Goal: Task Accomplishment & Management: Manage account settings

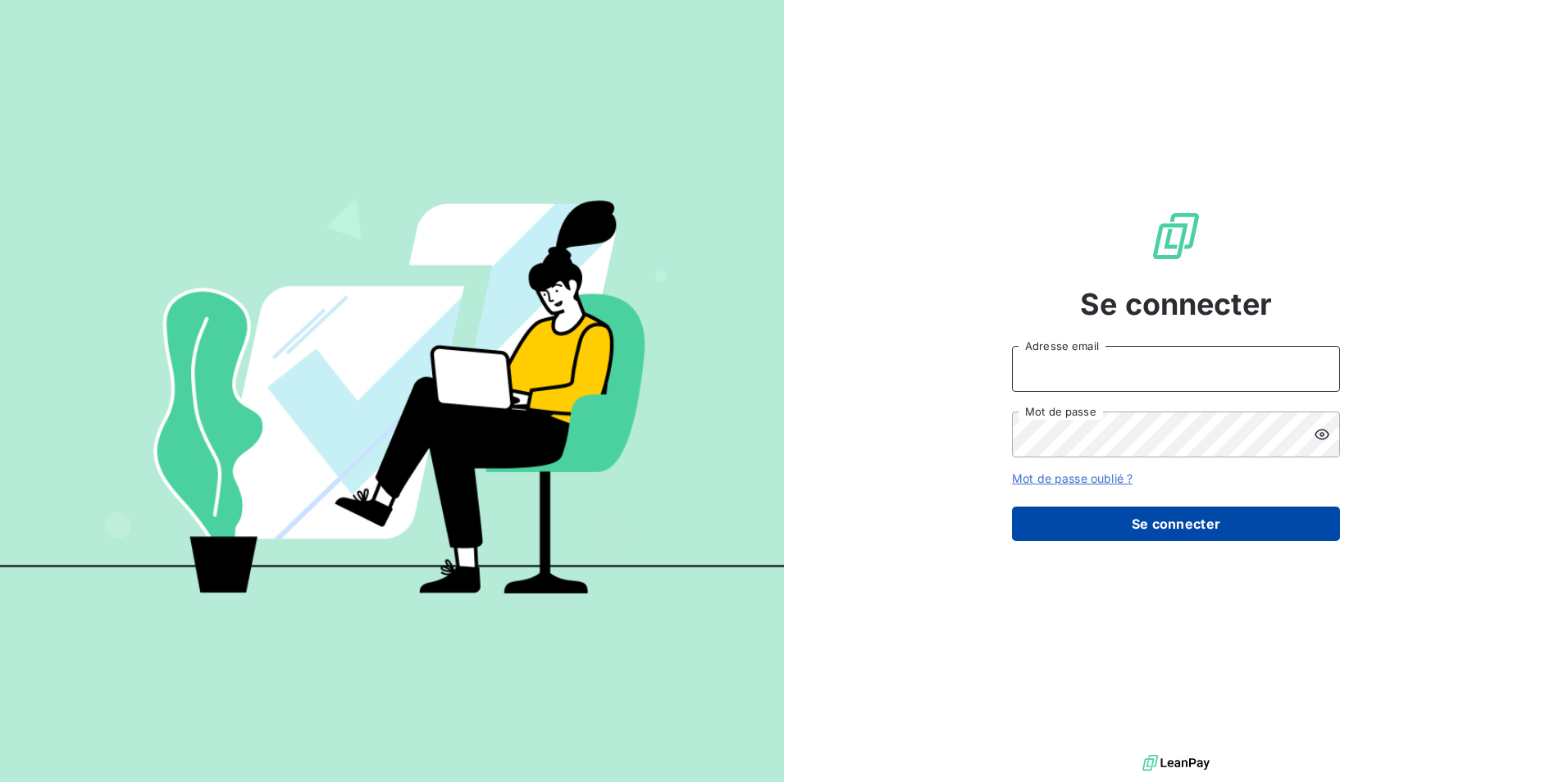
type input "[EMAIL_ADDRESS][DOMAIN_NAME]"
click at [1193, 530] on button "Se connecter" at bounding box center [1176, 524] width 328 height 34
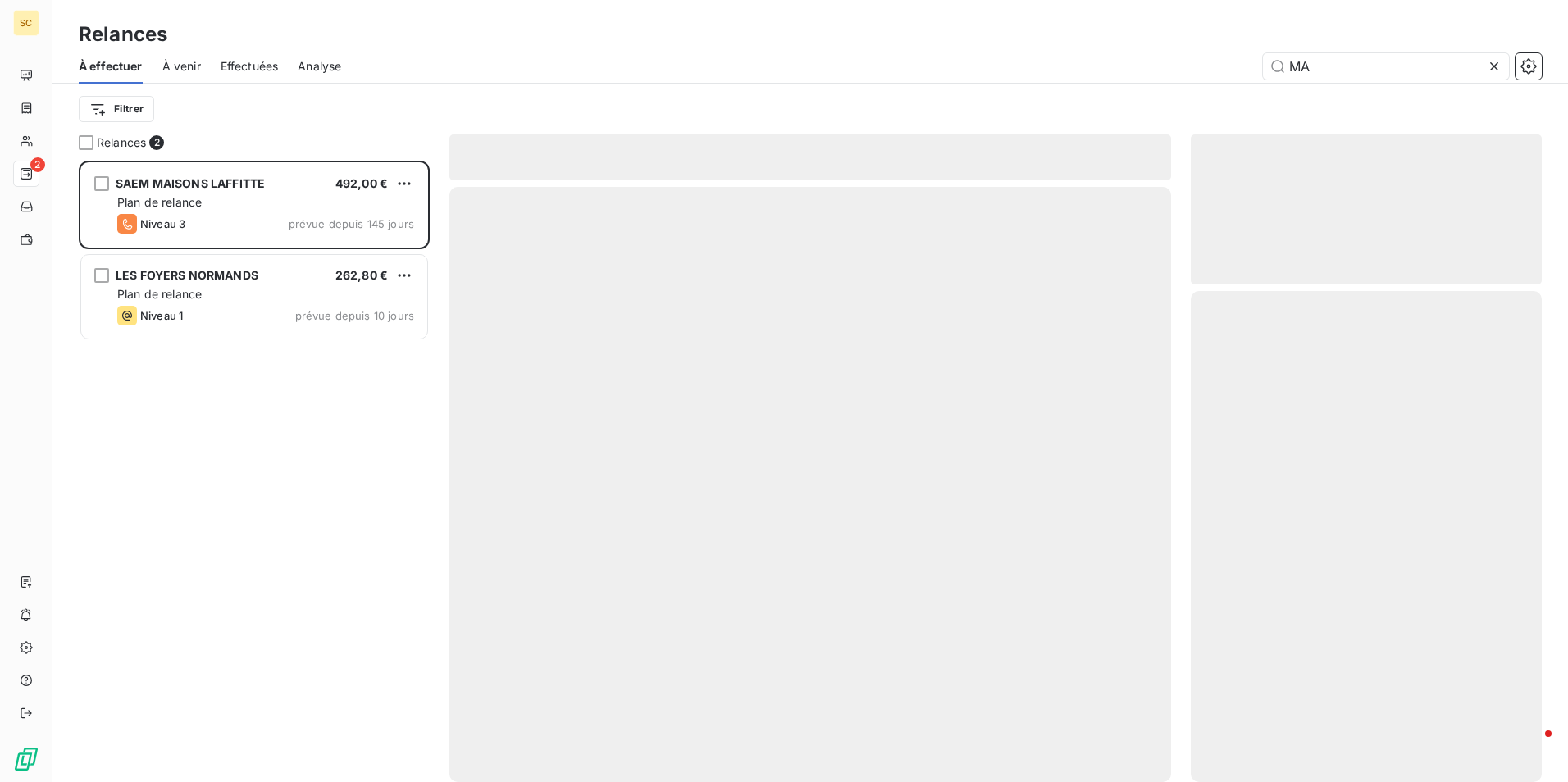
scroll to position [609, 339]
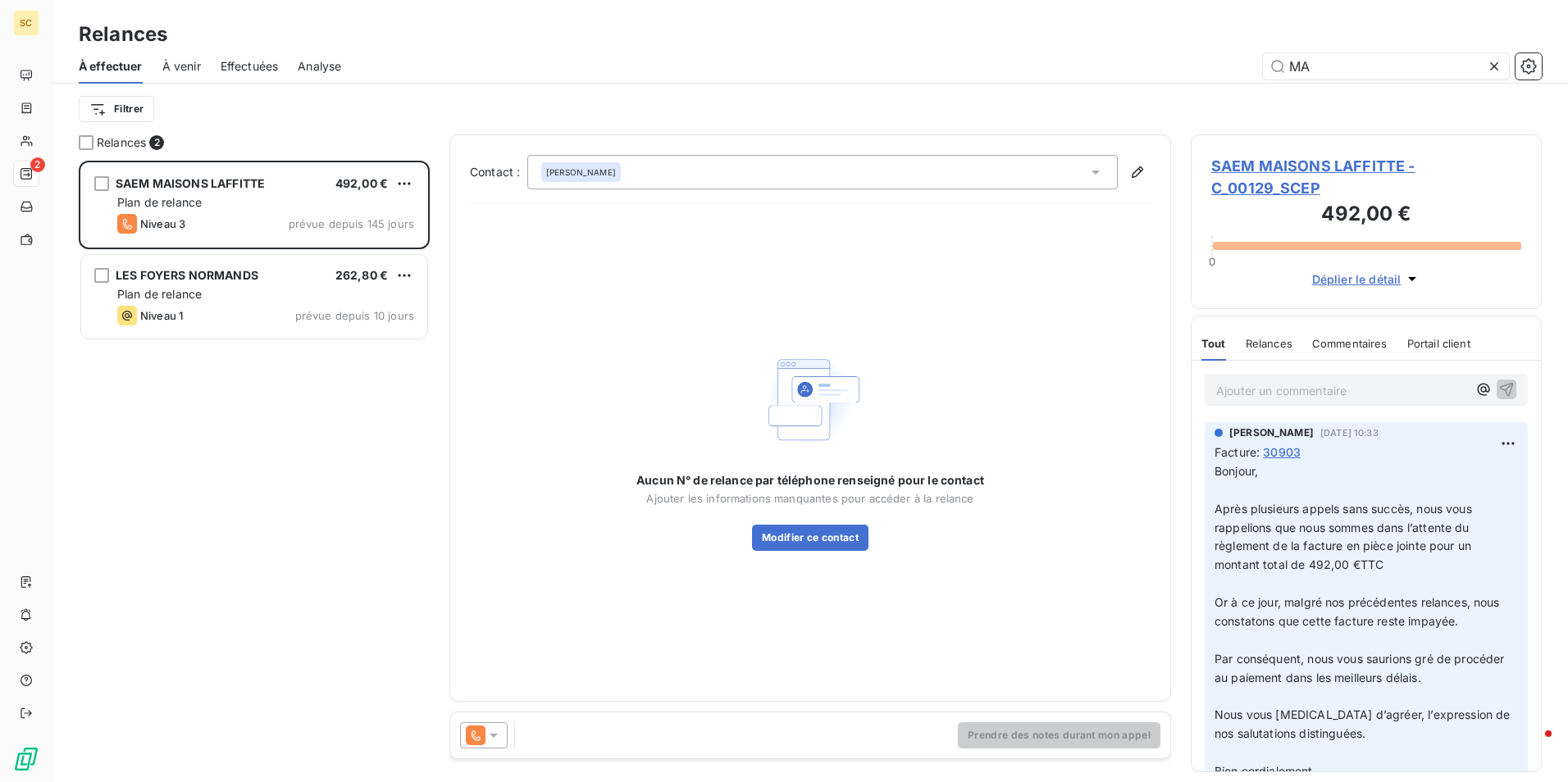
type input "M"
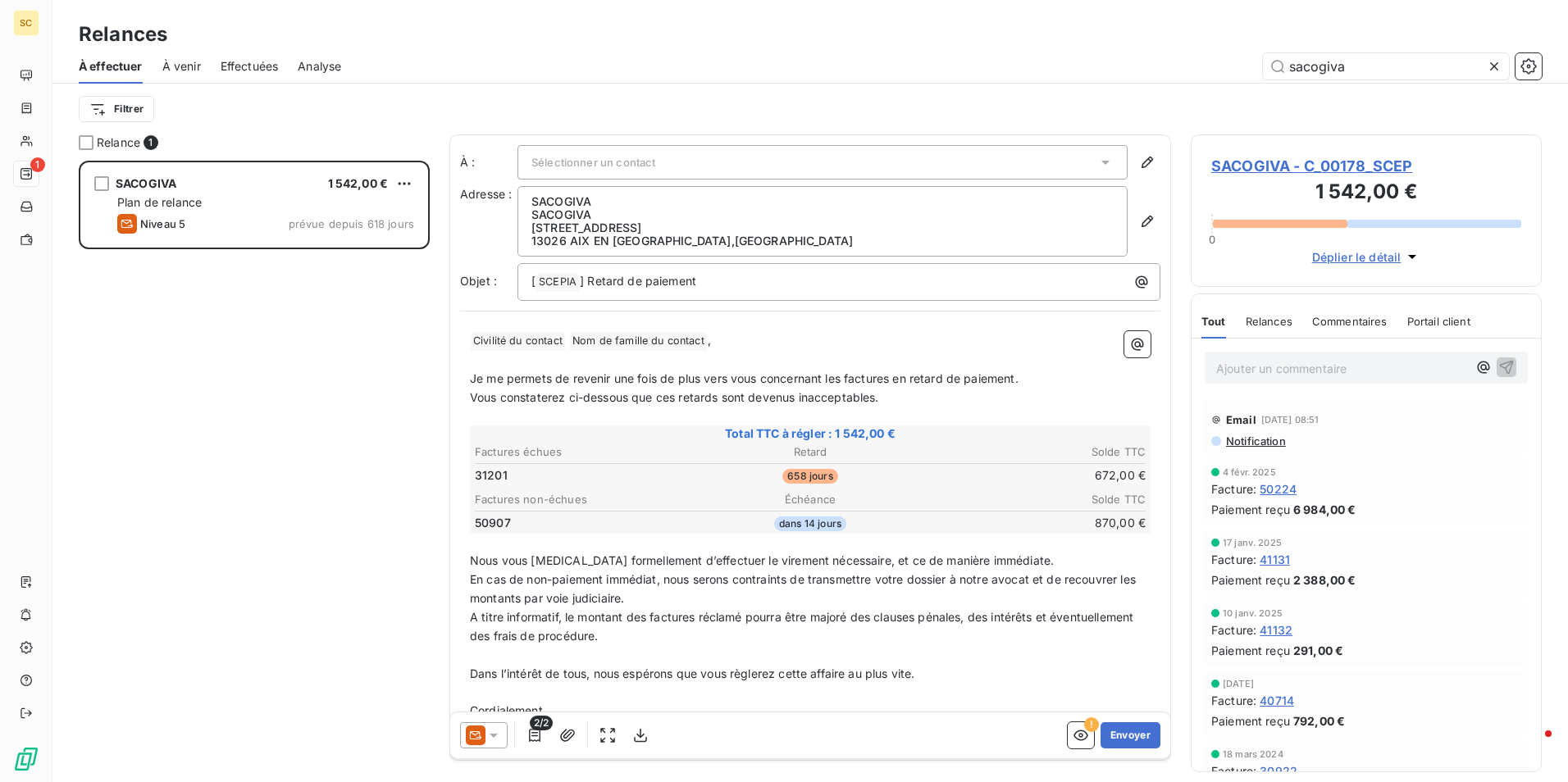
scroll to position [609, 339]
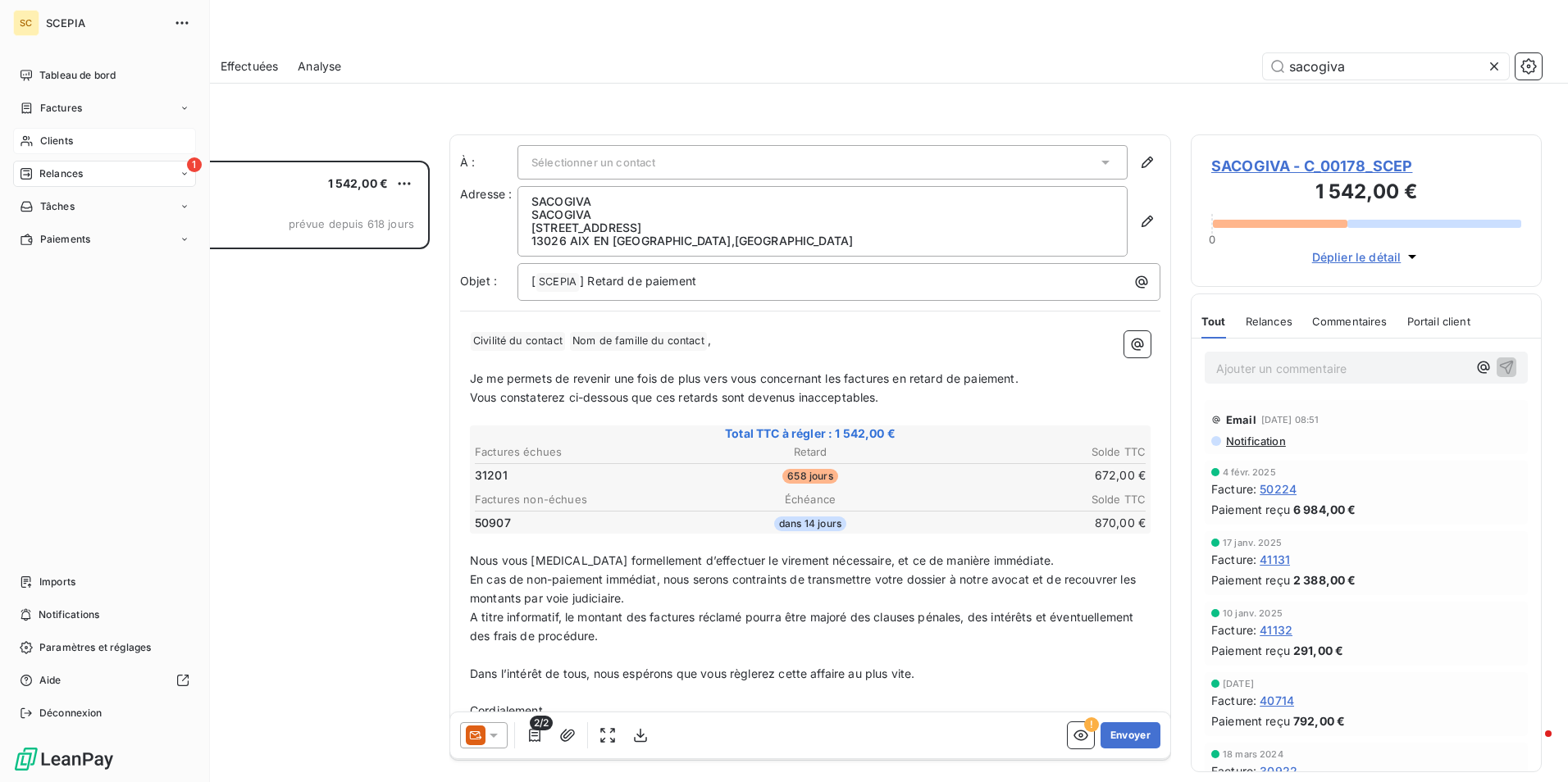
type input "sacogiva"
click at [48, 138] on span "Clients" at bounding box center [56, 140] width 32 height 15
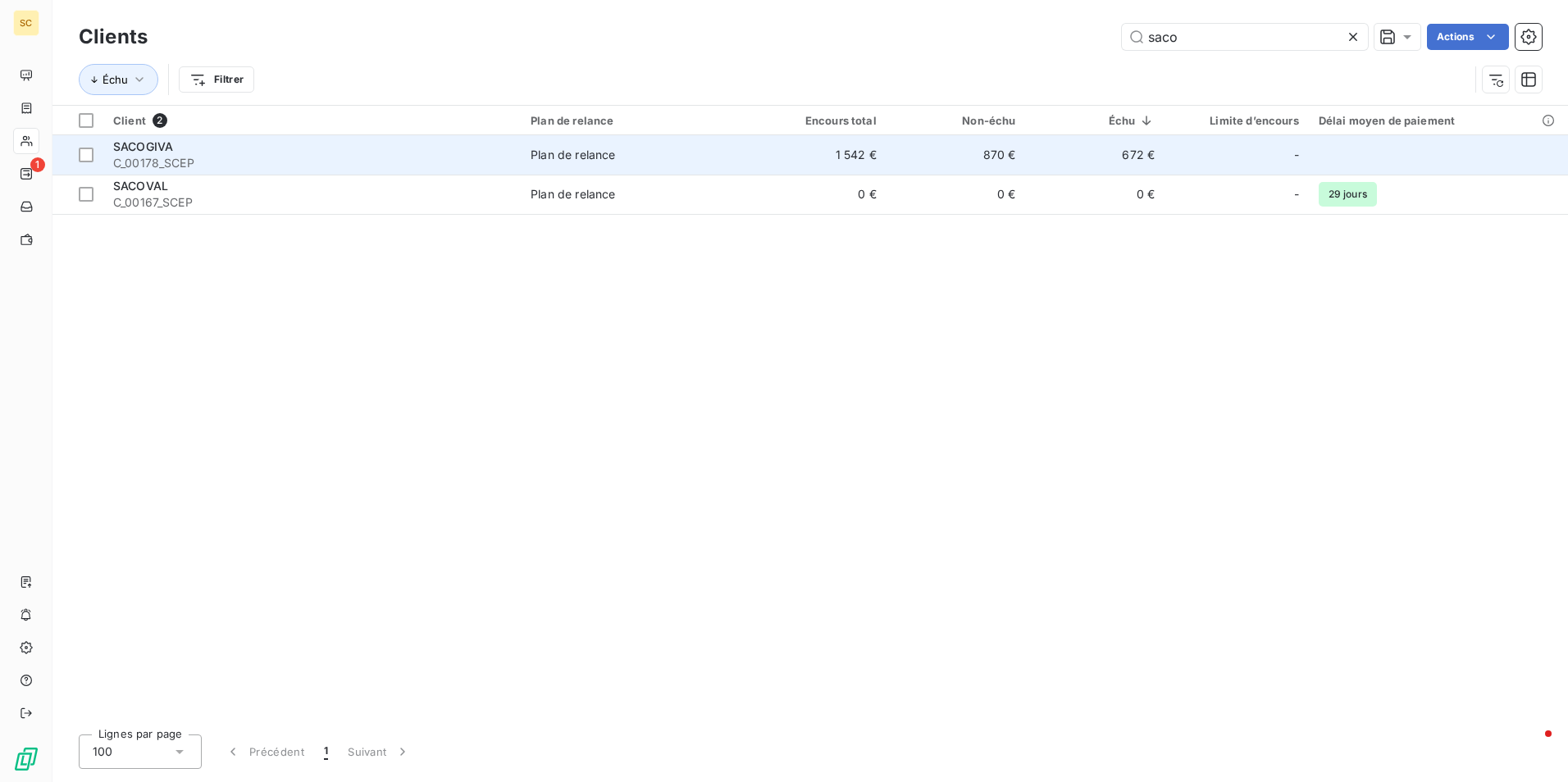
type input "saco"
click at [319, 163] on span "C_00178_SCEP" at bounding box center [311, 163] width 397 height 17
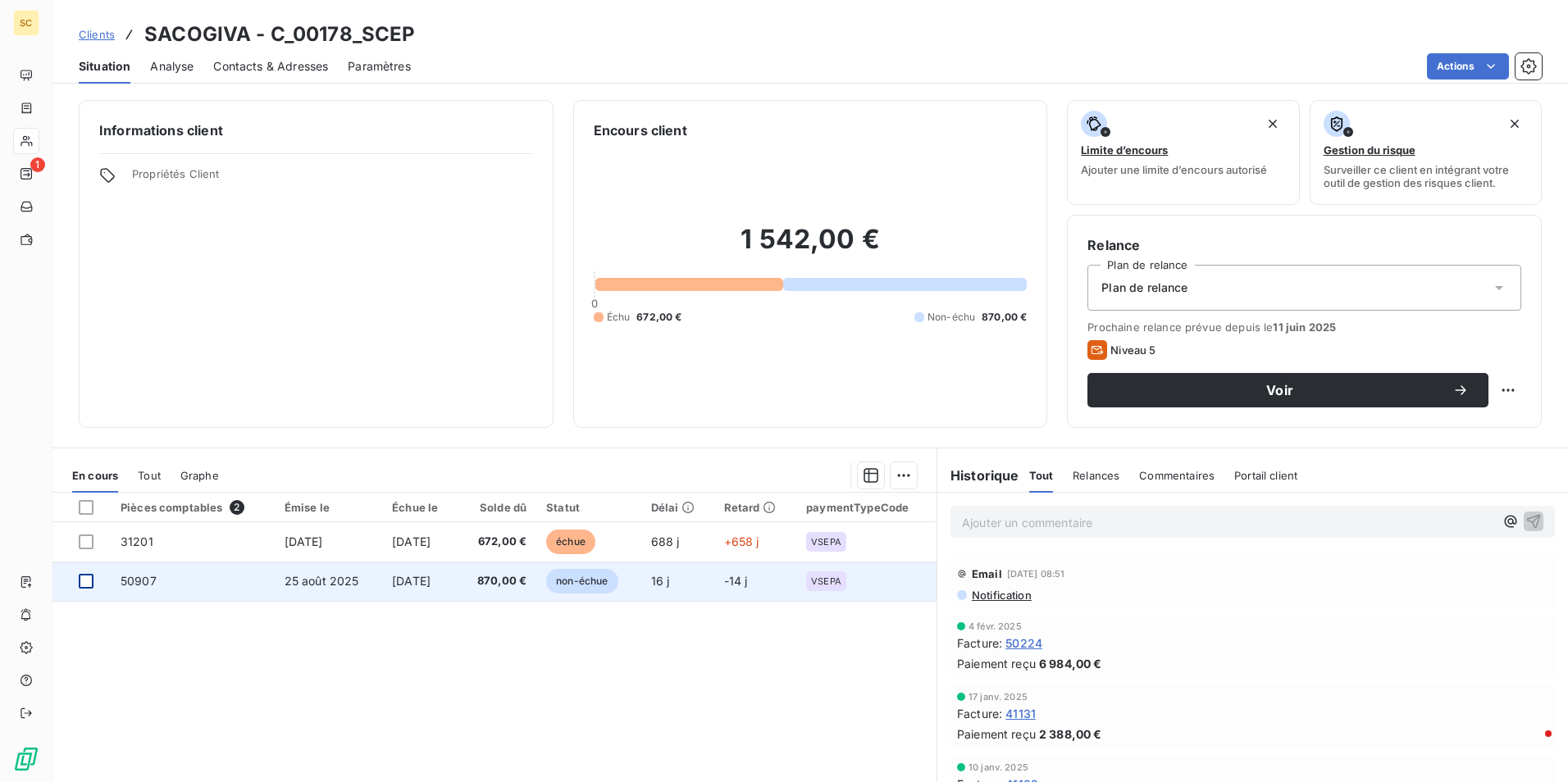
click at [83, 577] on div at bounding box center [85, 581] width 15 height 15
click at [164, 582] on td "50907" at bounding box center [192, 582] width 164 height 39
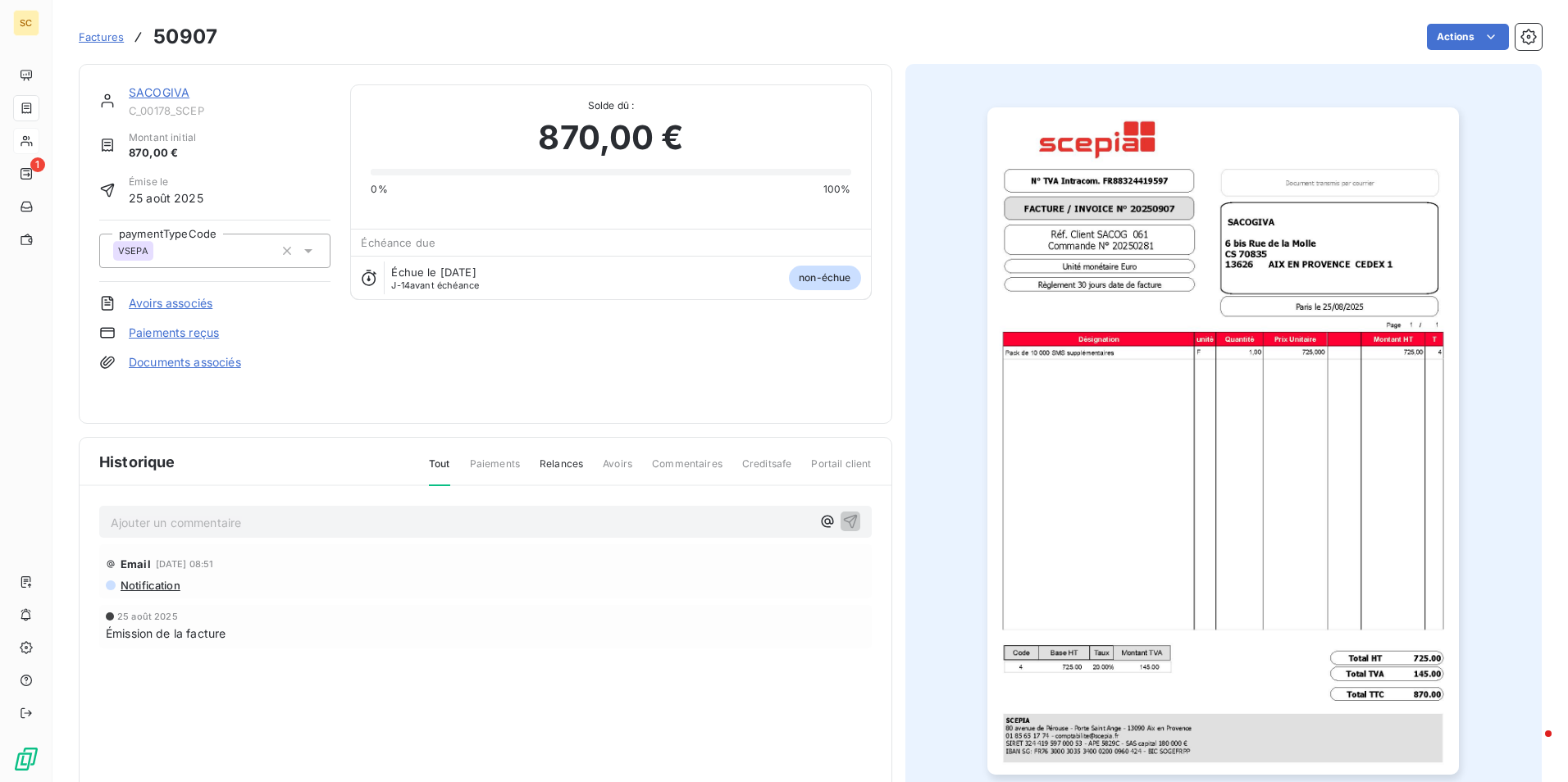
click at [527, 343] on html "SC 1 Factures 50907 Actions SACOGIVA C_00178_SCEP Montant initial 870,00 € Émis…" at bounding box center [784, 391] width 1568 height 782
click at [618, 467] on span "Avoirs" at bounding box center [617, 471] width 29 height 27
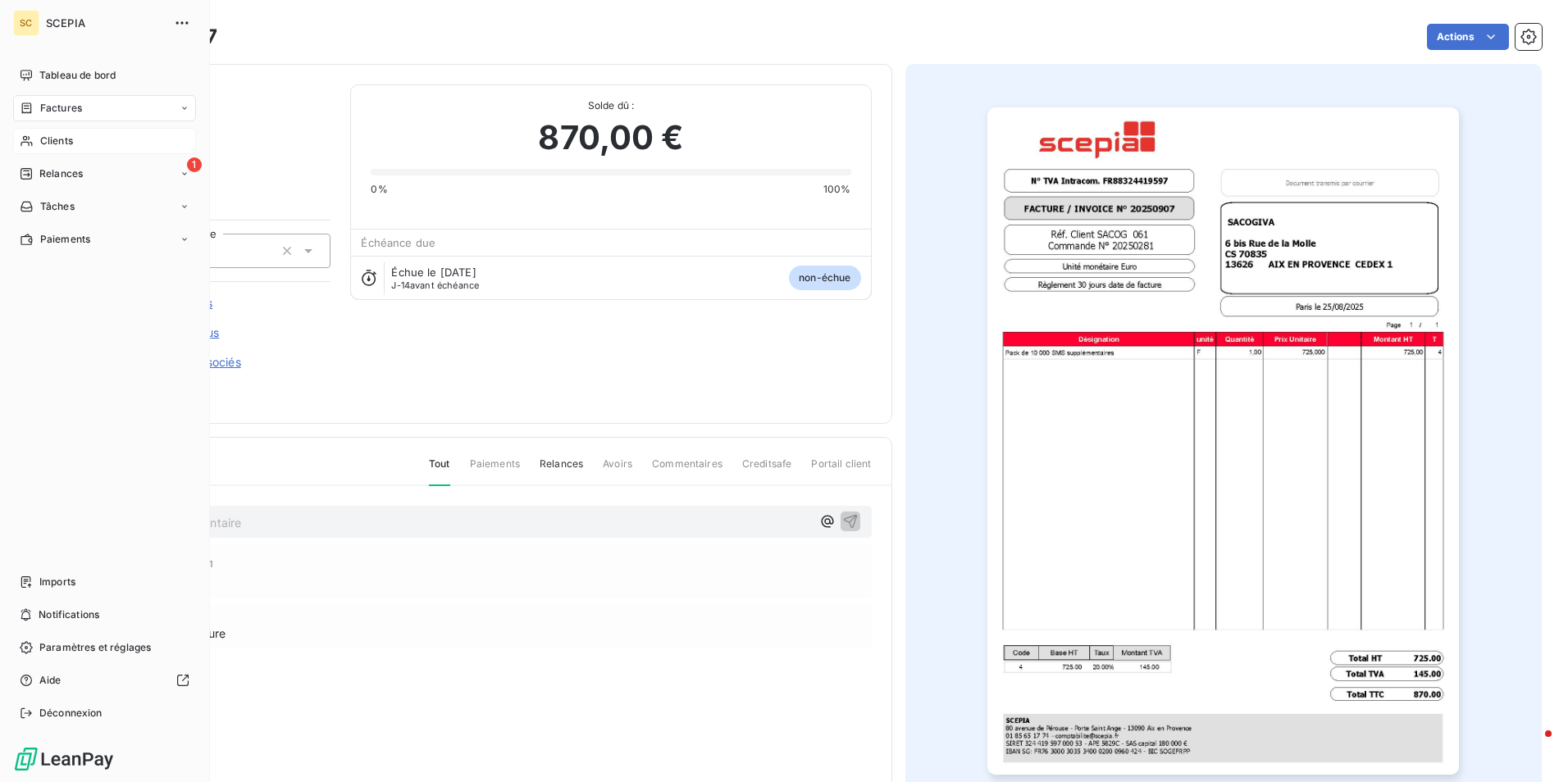
click at [75, 141] on div "Clients" at bounding box center [104, 140] width 183 height 26
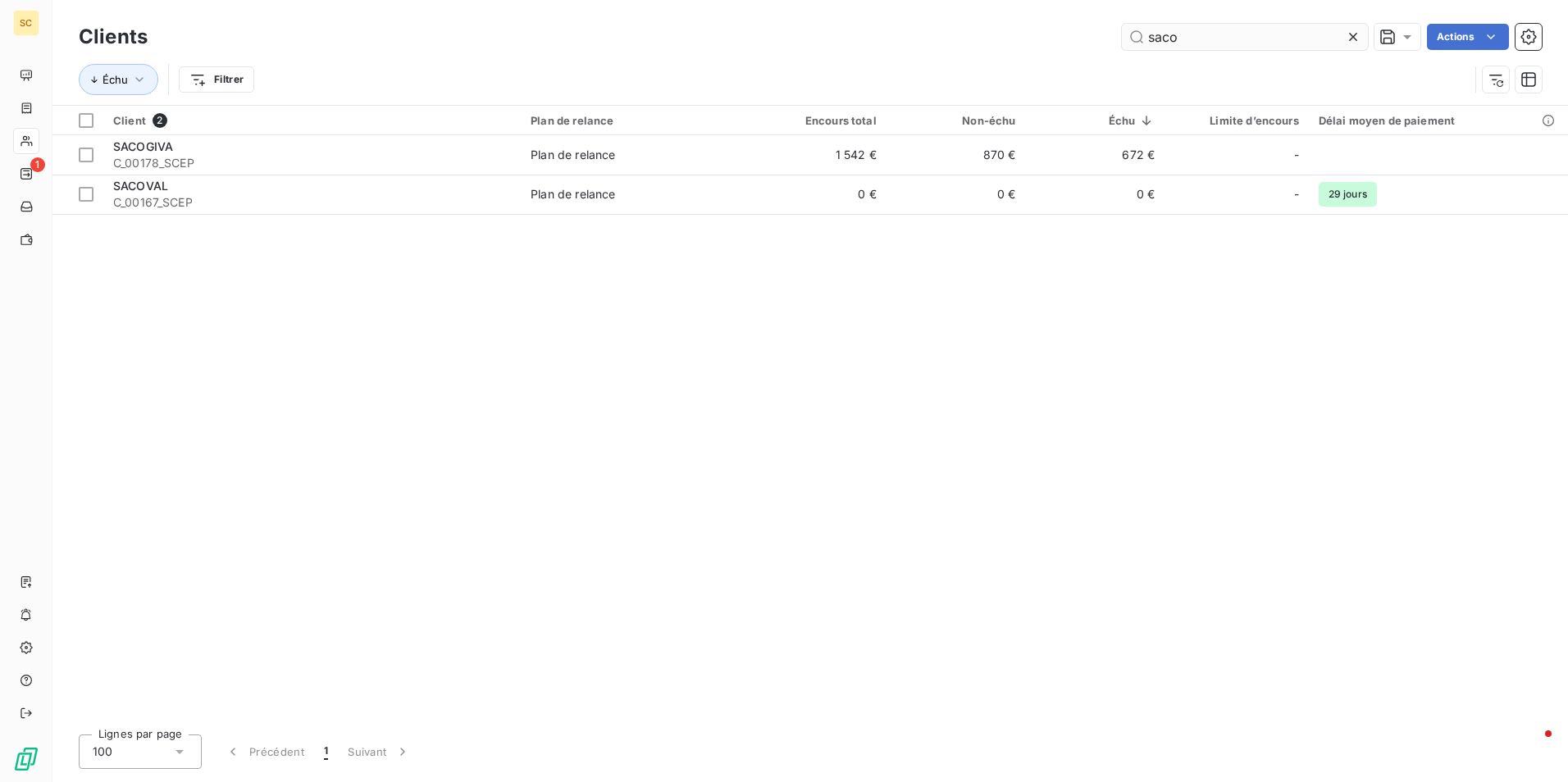
drag, startPoint x: 1196, startPoint y: 41, endPoint x: 1128, endPoint y: 40, distance: 68.0
click at [1128, 40] on input "saco" at bounding box center [1244, 36] width 246 height 26
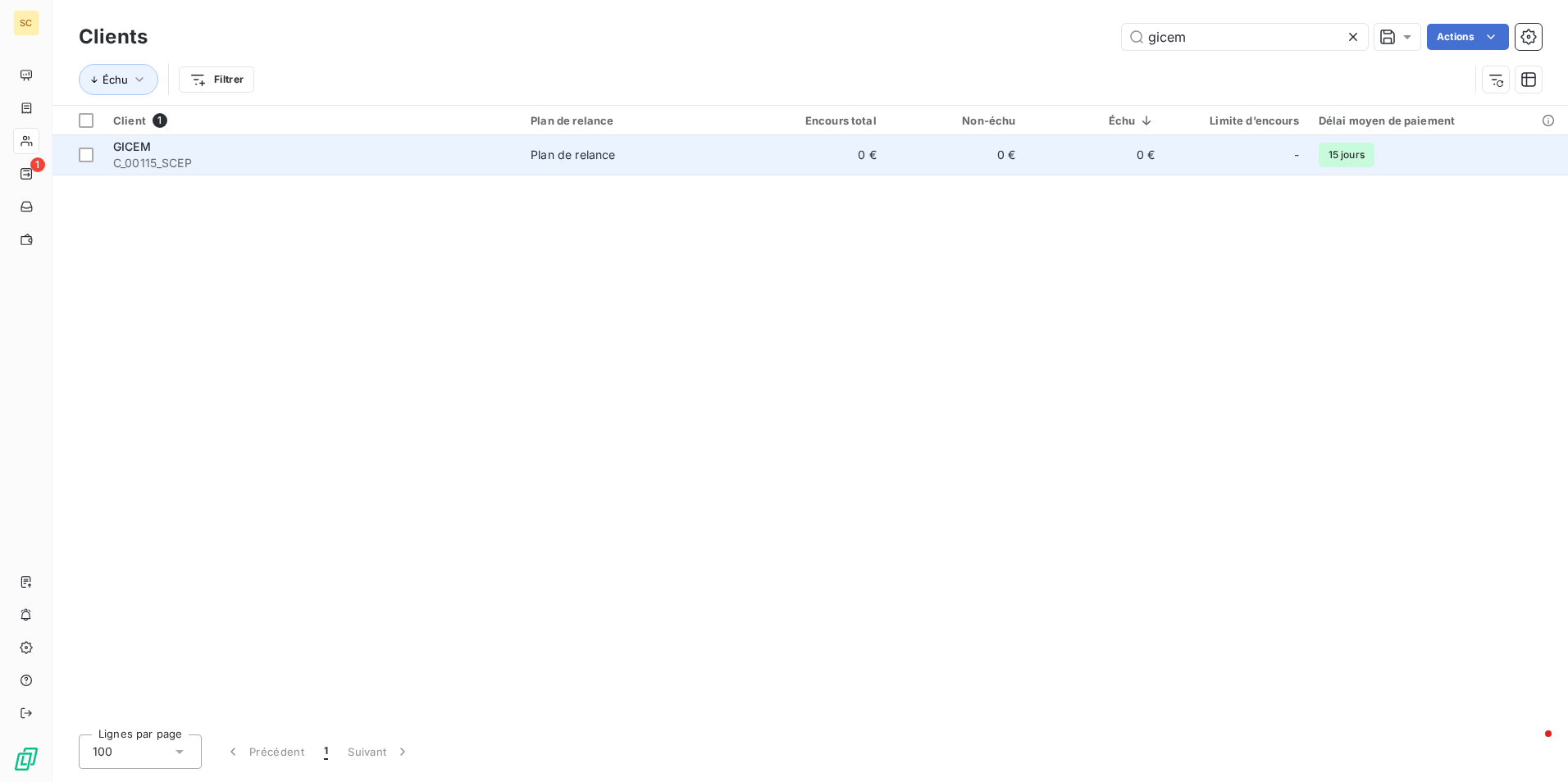
type input "gicem"
click at [259, 155] on span "C_00115_SCEP" at bounding box center [311, 163] width 397 height 17
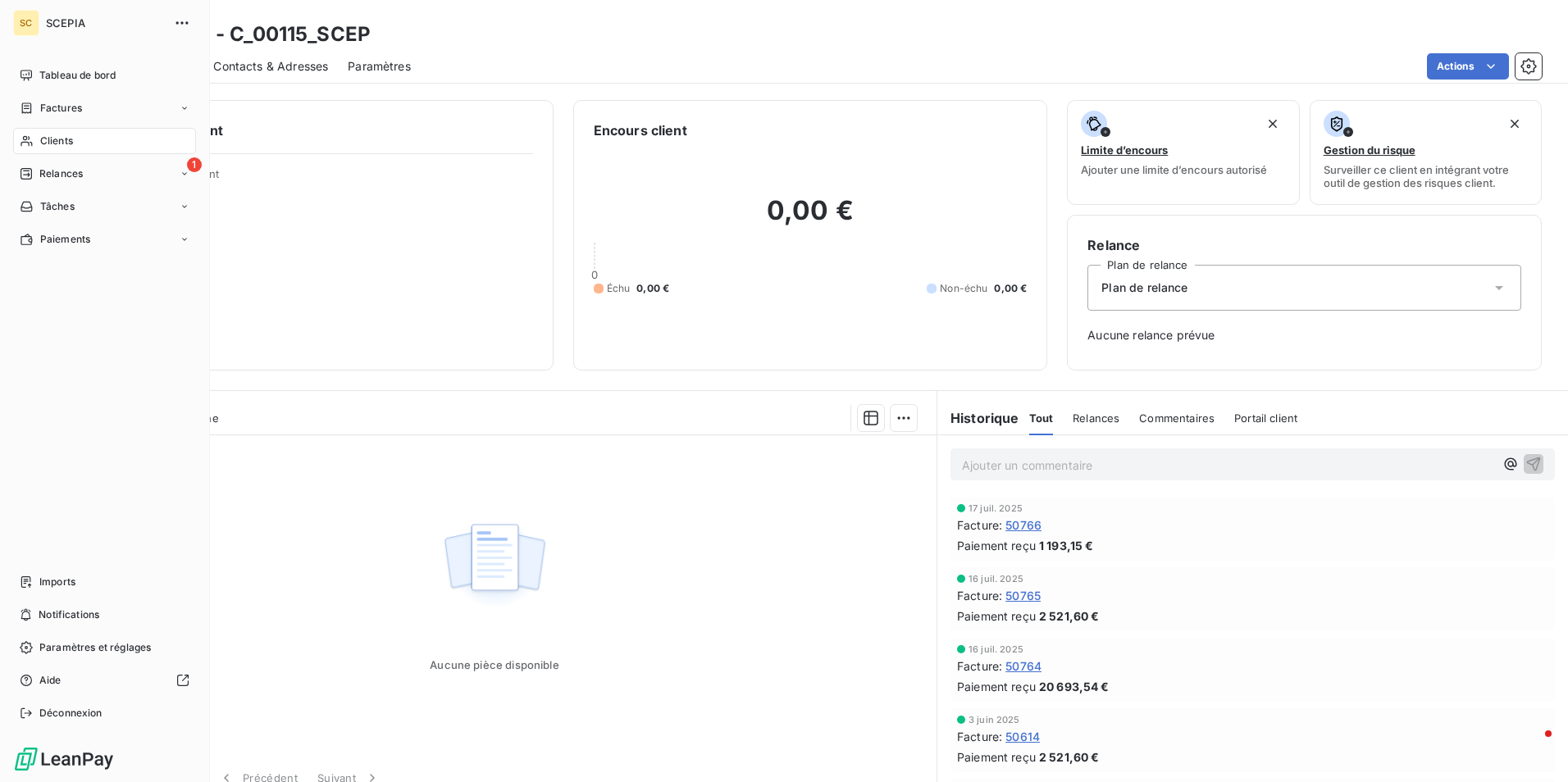
click at [73, 147] on span "Clients" at bounding box center [56, 140] width 32 height 15
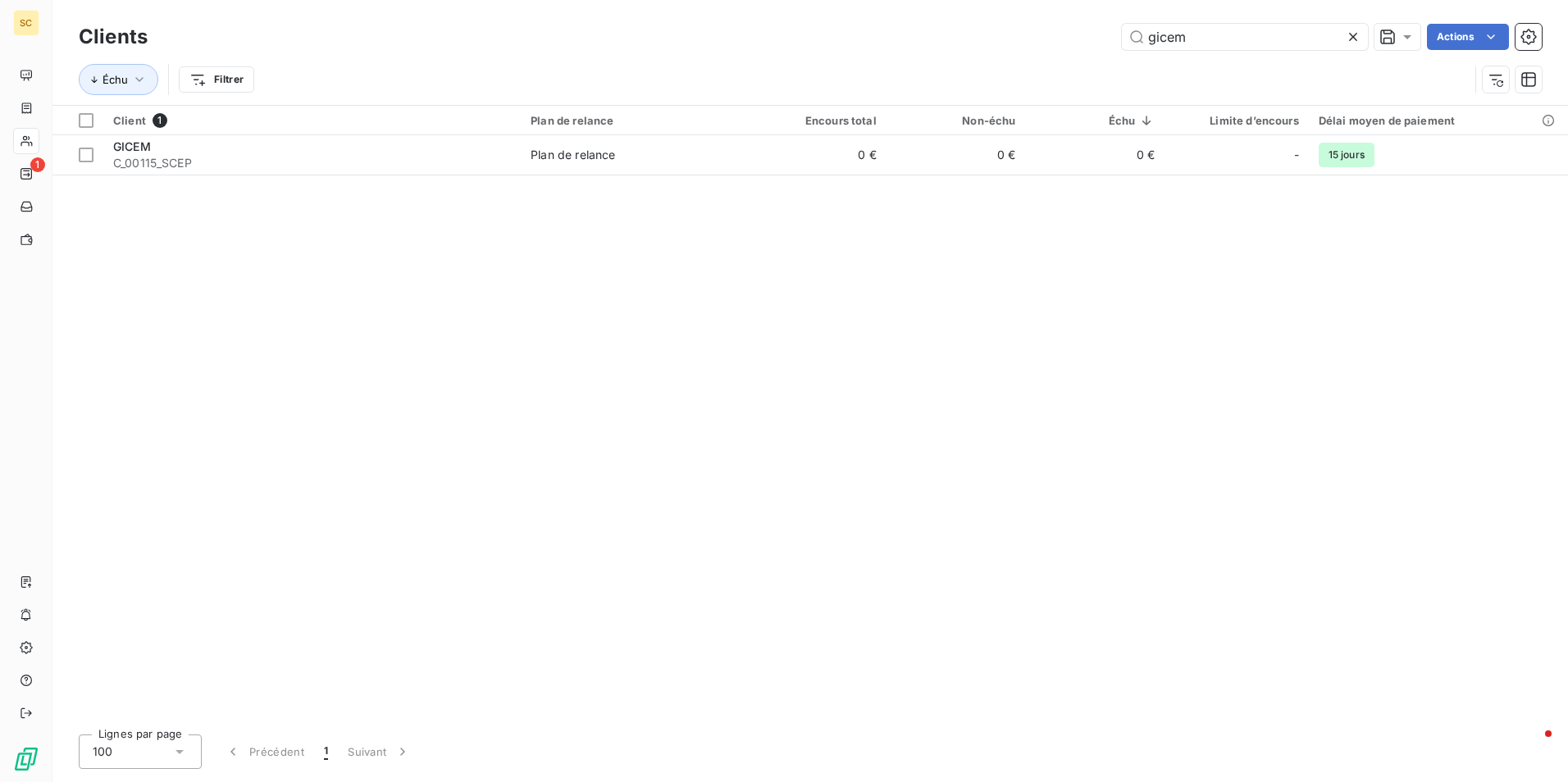
drag, startPoint x: 1215, startPoint y: 42, endPoint x: 1093, endPoint y: 41, distance: 122.0
click at [1093, 41] on div "gicem Actions" at bounding box center [854, 36] width 1375 height 26
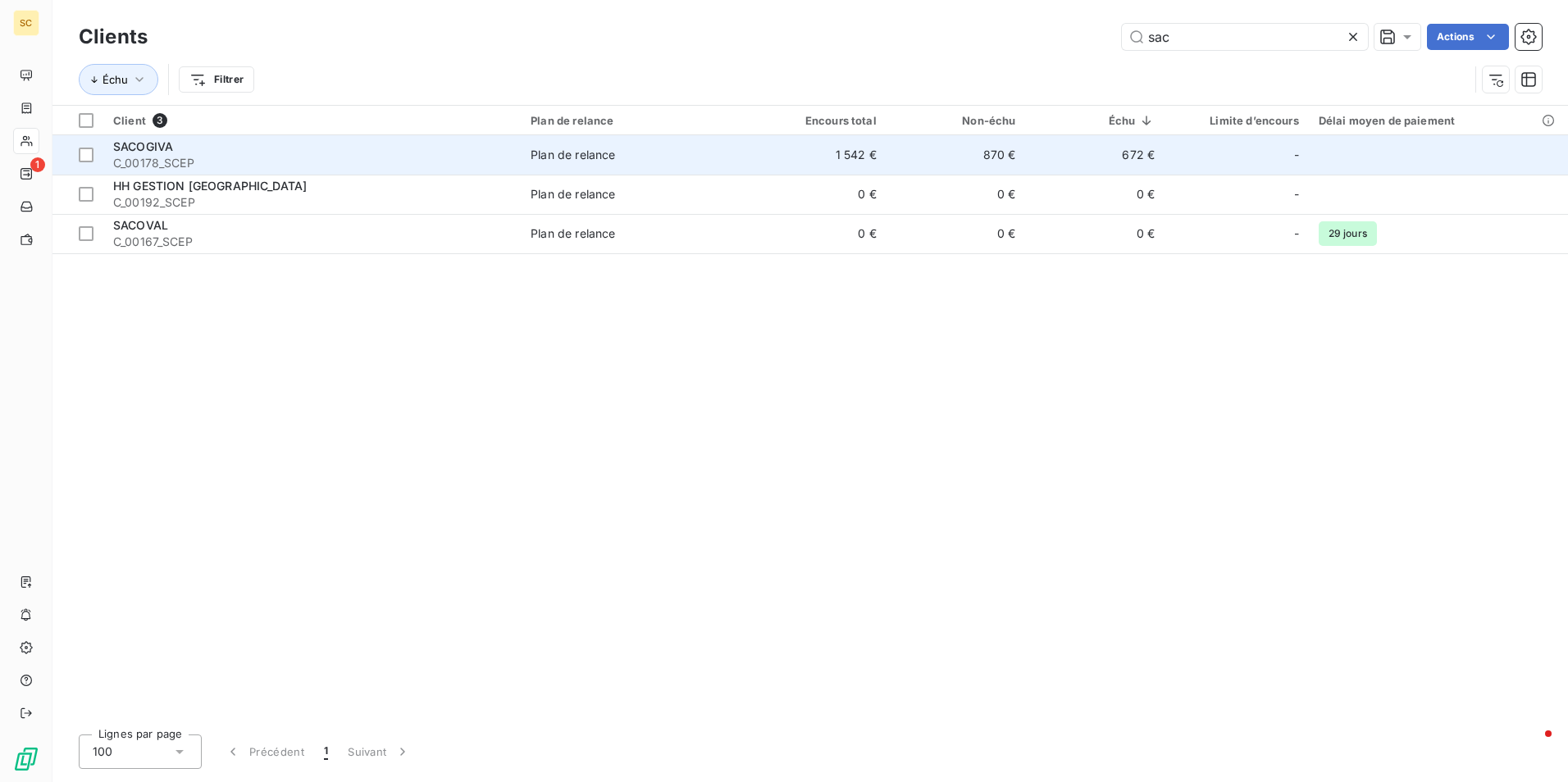
type input "sac"
click at [258, 155] on span "C_00178_SCEP" at bounding box center [311, 163] width 397 height 17
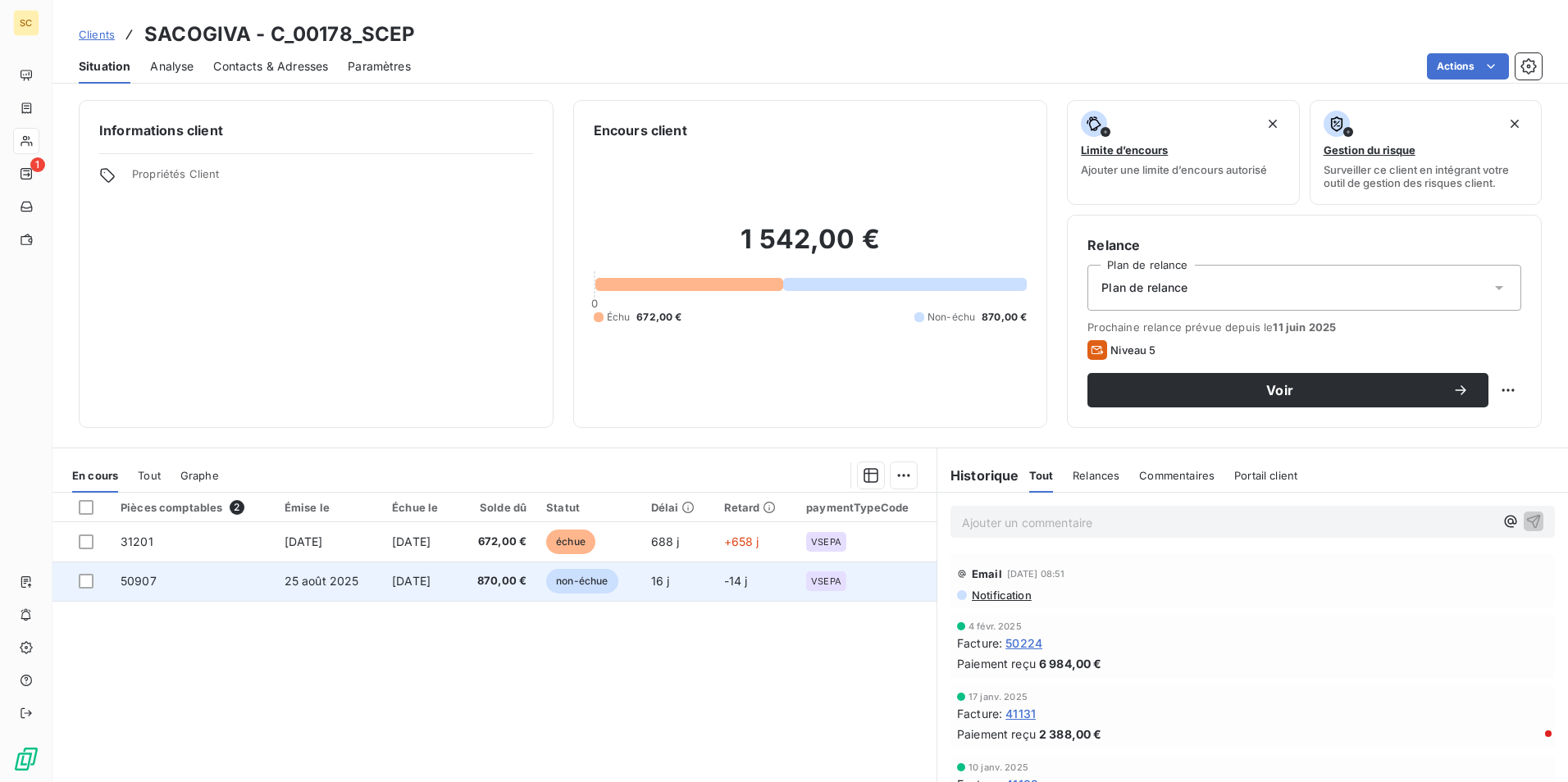
click at [512, 582] on span "870,00 €" at bounding box center [497, 581] width 59 height 17
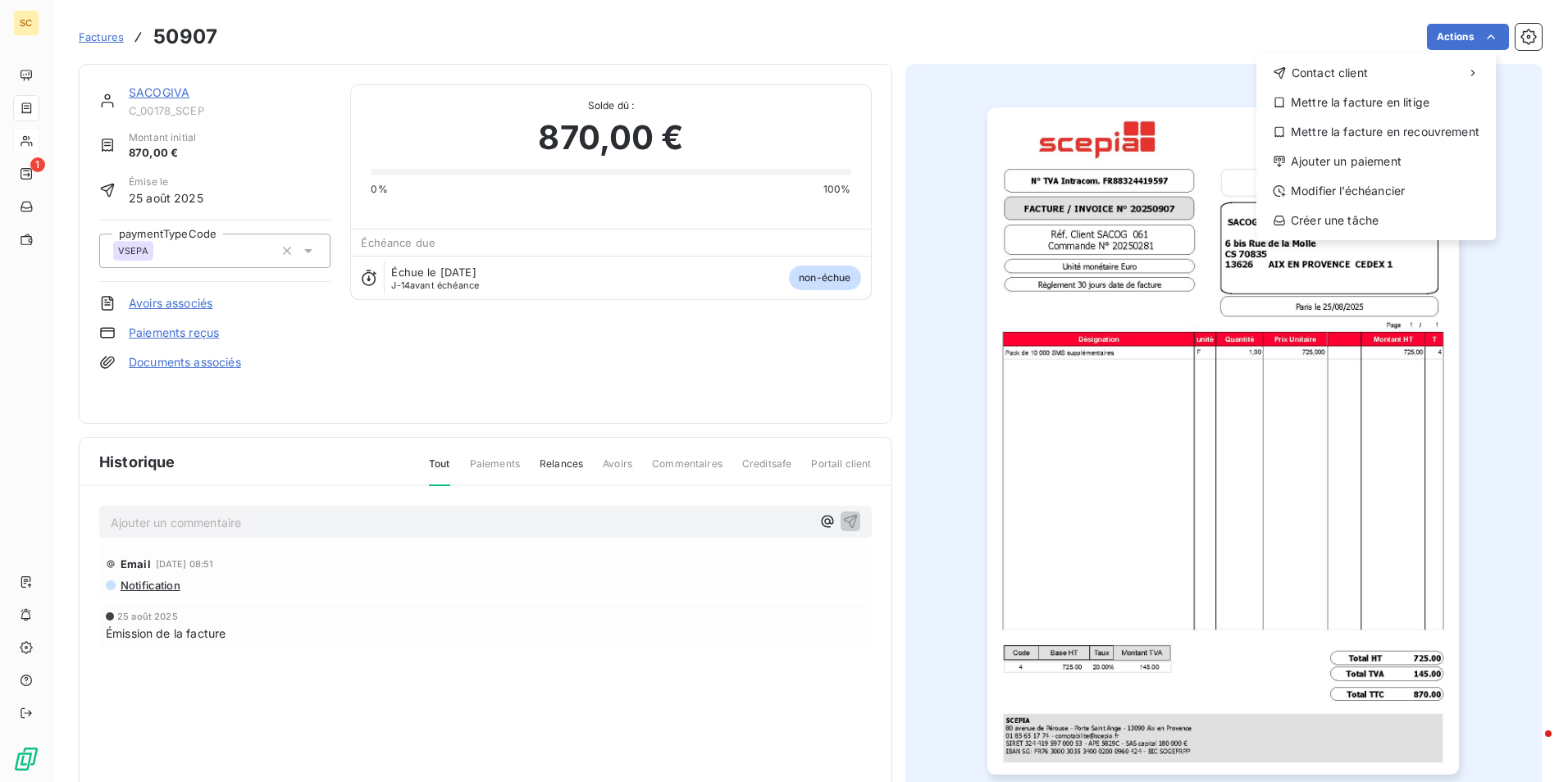
click at [608, 342] on html "SC 1 Factures 50907 Actions Contact client Mettre la facture en litige Mettre l…" at bounding box center [784, 391] width 1568 height 782
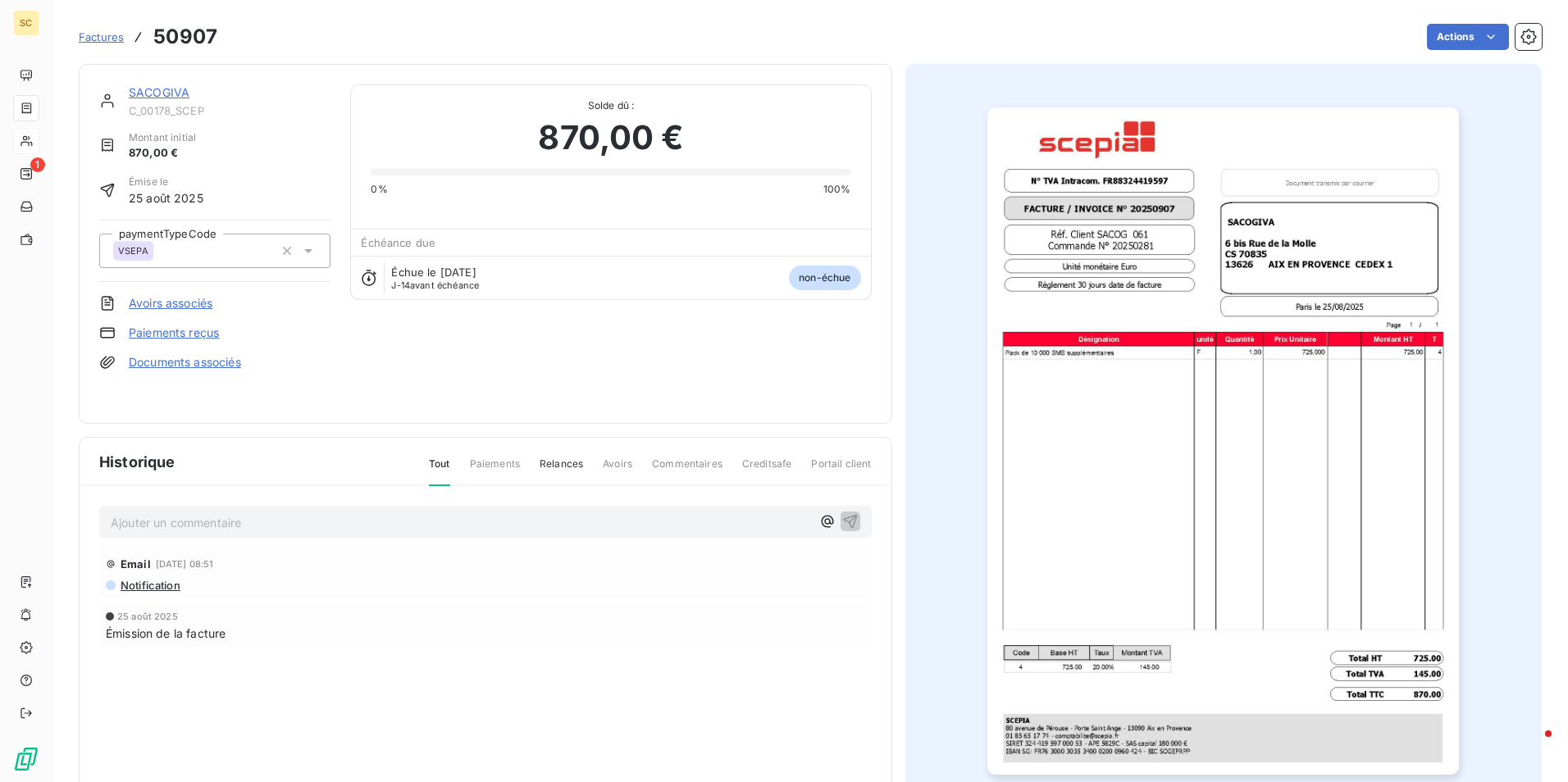
click at [313, 253] on icon at bounding box center [308, 250] width 17 height 17
click at [156, 302] on link "Avoirs associés" at bounding box center [170, 303] width 83 height 17
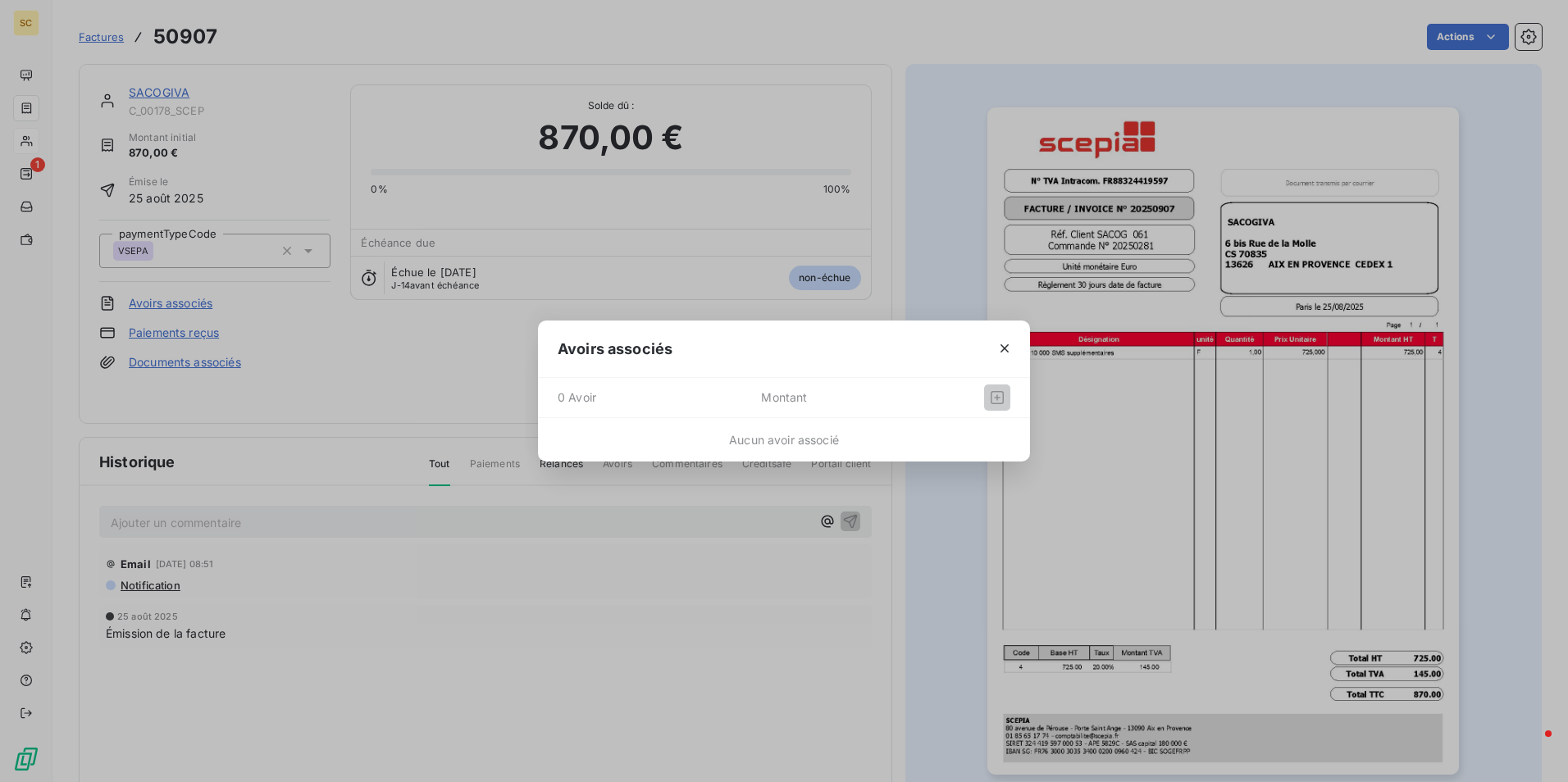
click at [786, 397] on span "Montant" at bounding box center [840, 397] width 158 height 26
click at [781, 401] on span "Montant" at bounding box center [840, 397] width 158 height 26
click at [779, 444] on span "Aucun avoir associé" at bounding box center [784, 440] width 110 height 14
click at [1003, 349] on icon "button" at bounding box center [1004, 348] width 17 height 17
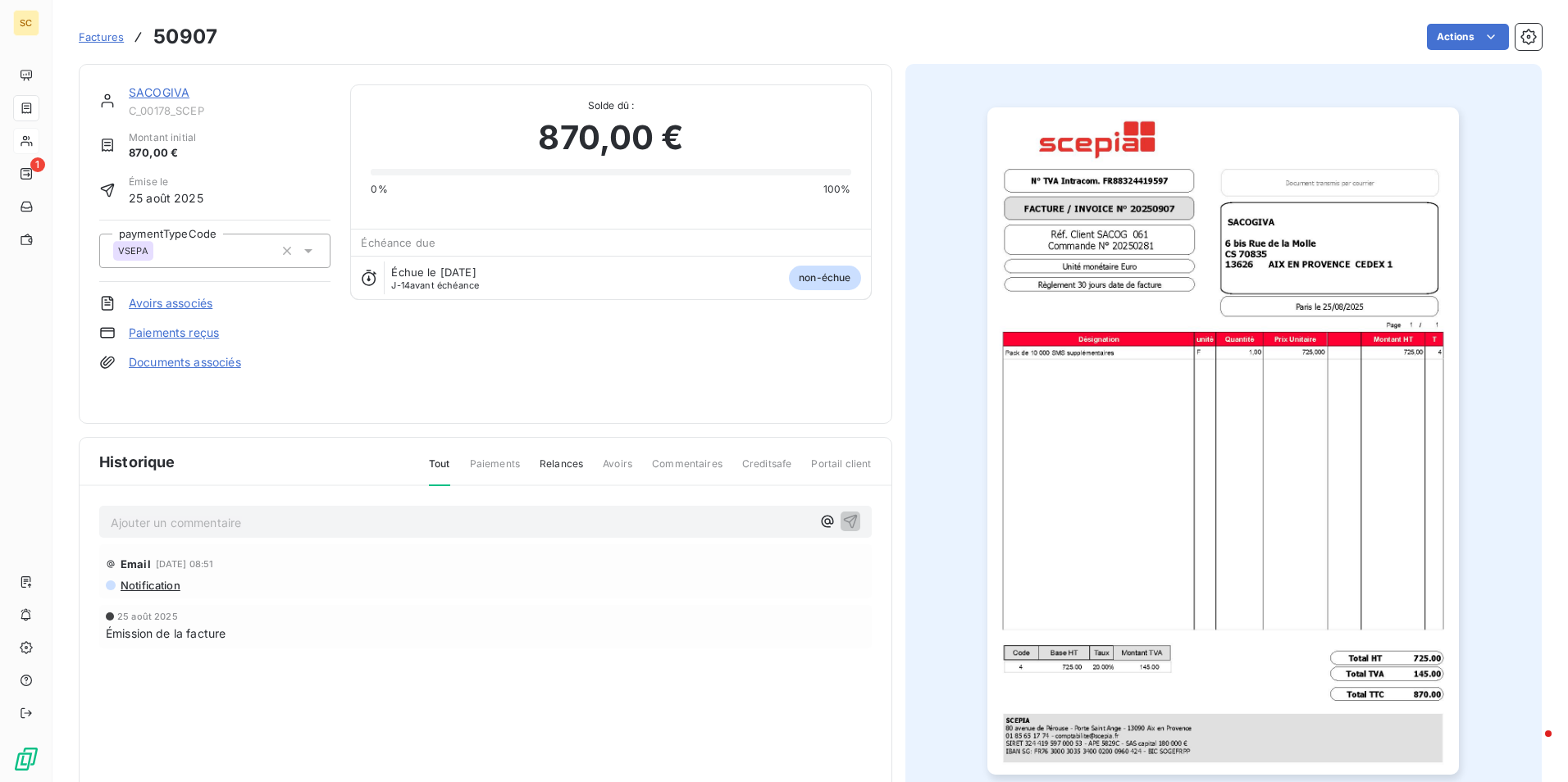
click at [167, 307] on link "Avoirs associés" at bounding box center [170, 303] width 83 height 17
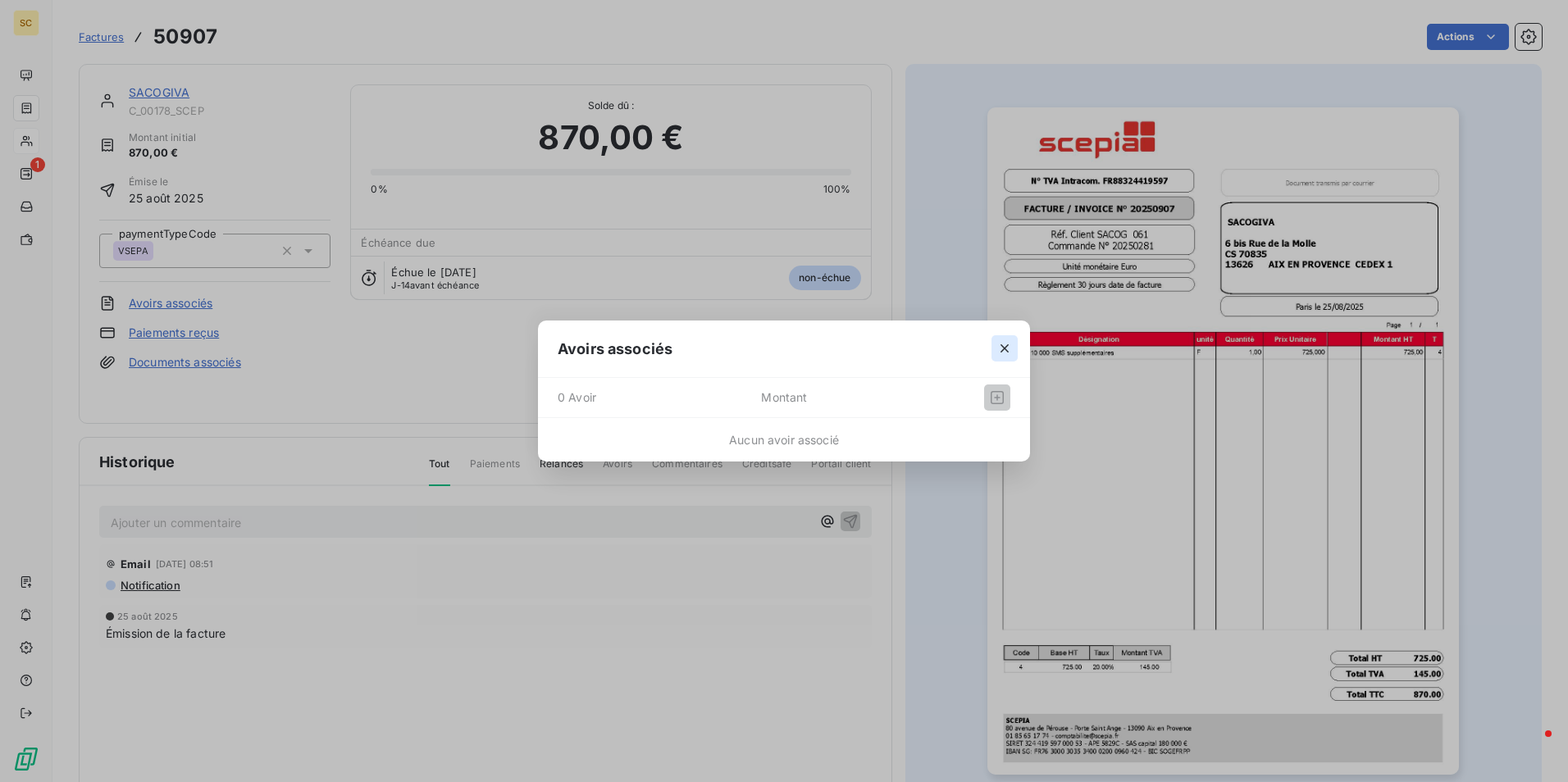
click at [999, 343] on icon "button" at bounding box center [1004, 348] width 17 height 17
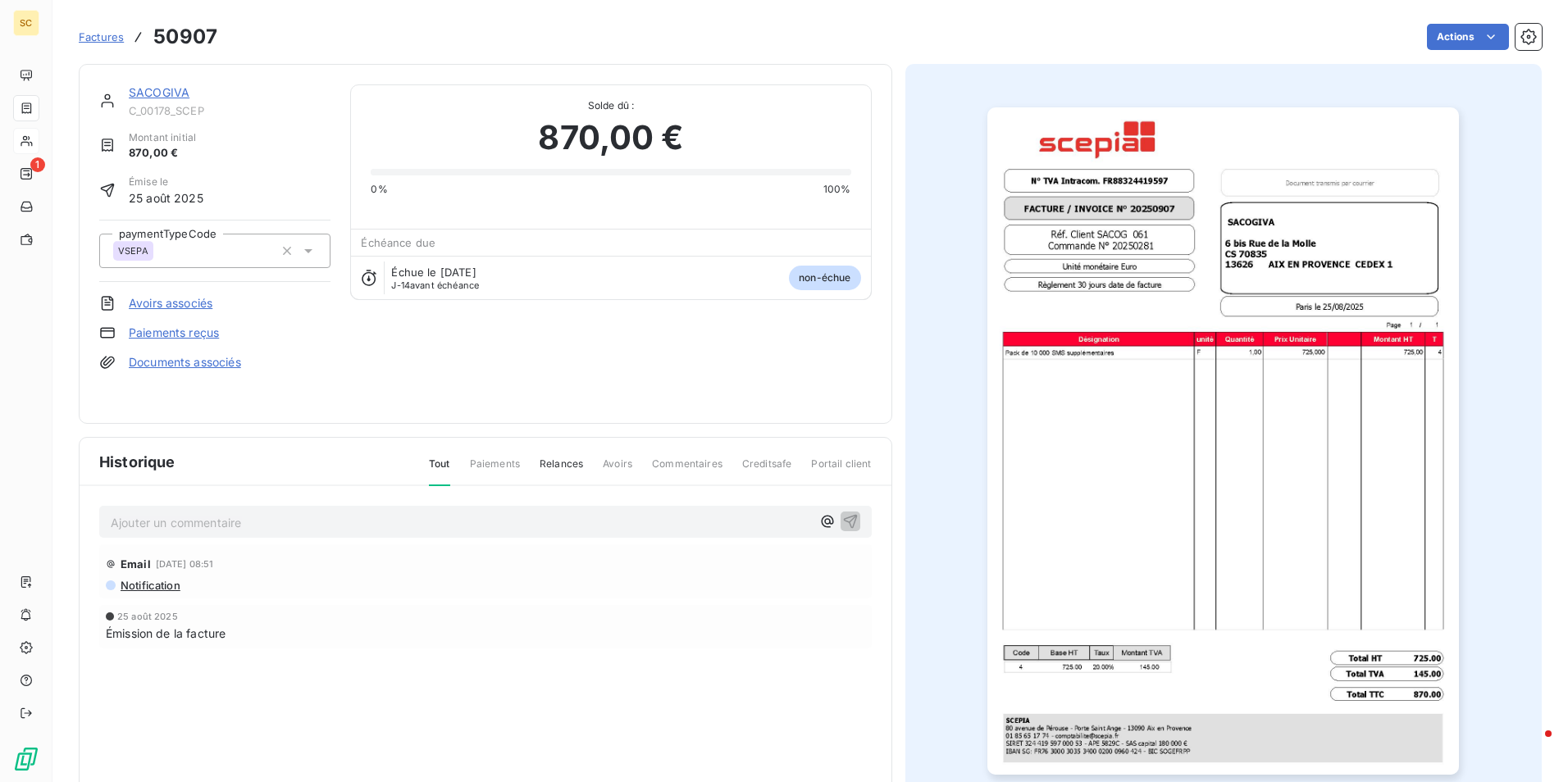
click at [331, 40] on html "SC 1 Factures 50907 Actions SACOGIVA C_00178_SCEP Montant initial 870,00 € Émis…" at bounding box center [784, 391] width 1568 height 782
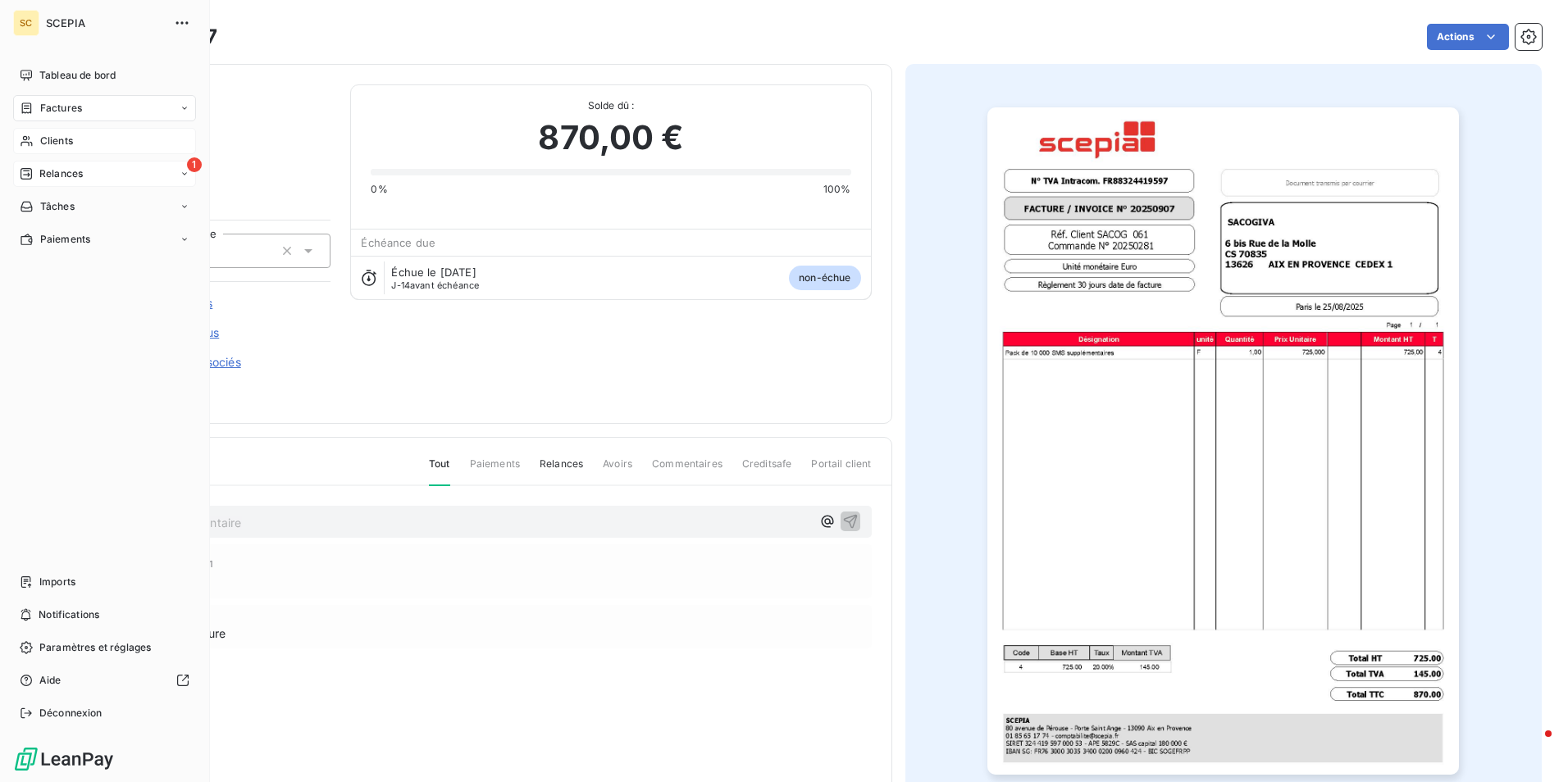
click at [52, 173] on span "Relances" at bounding box center [61, 174] width 43 height 15
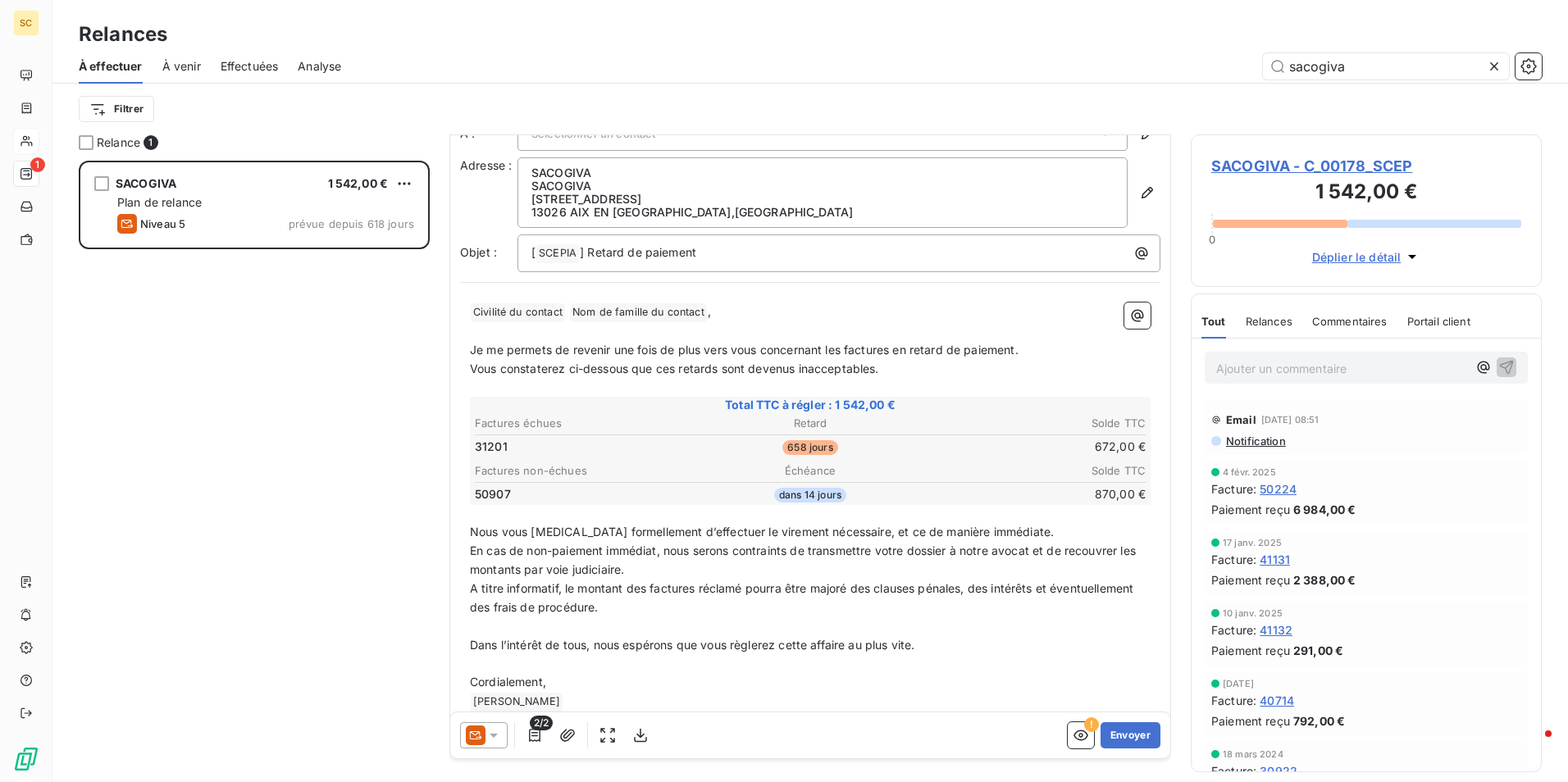
scroll to position [57, 0]
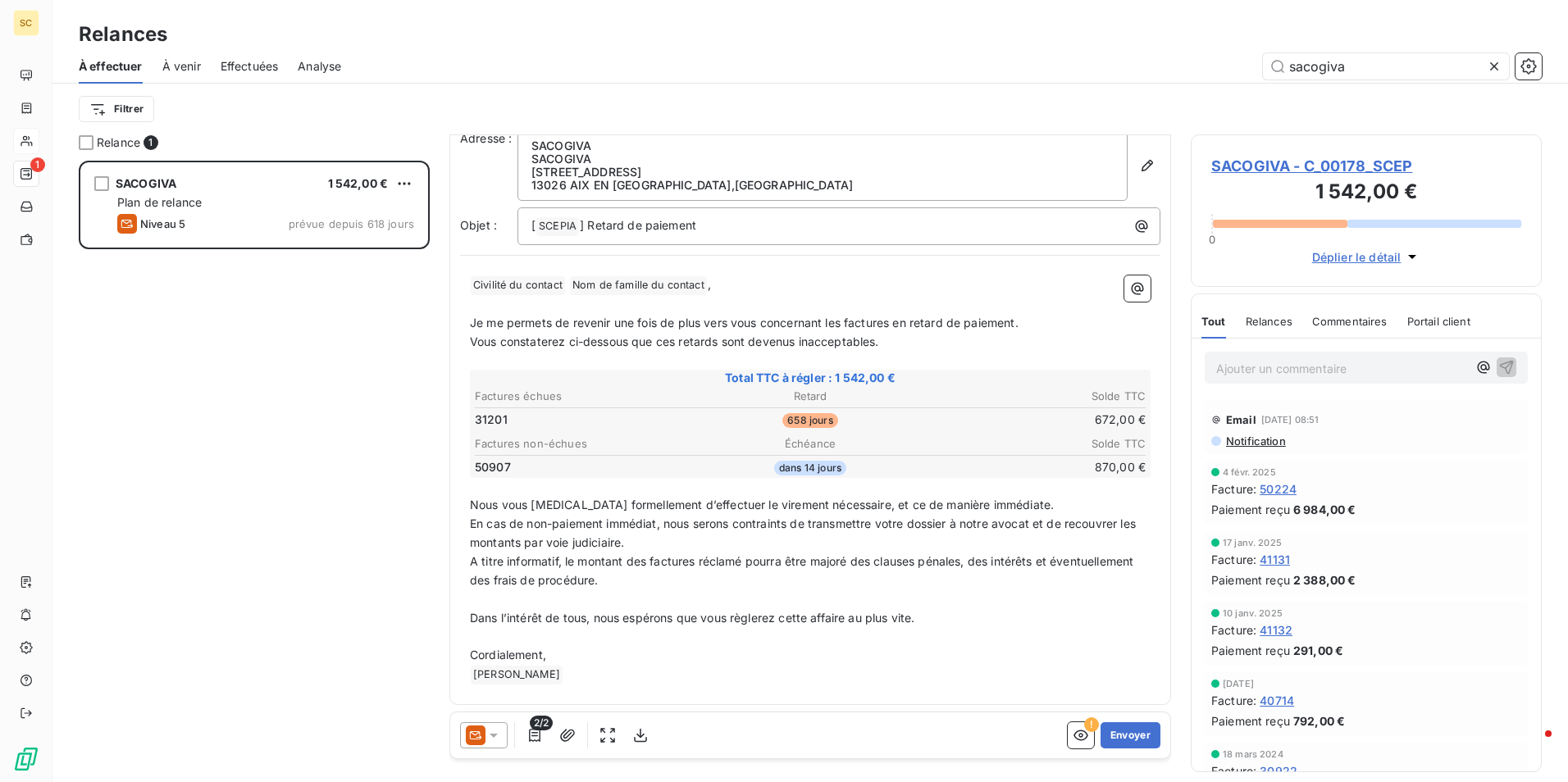
click at [912, 477] on table "Factures non-échues Échéance Solde TTC 50907 dans 14 jours 870,00 €" at bounding box center [810, 455] width 676 height 44
click at [883, 228] on p "[ SCEPIA ﻿ ] Retard de paiement" at bounding box center [843, 227] width 623 height 20
click at [1276, 169] on span "SACOGIVA - C_00178_SCEP" at bounding box center [1366, 166] width 310 height 23
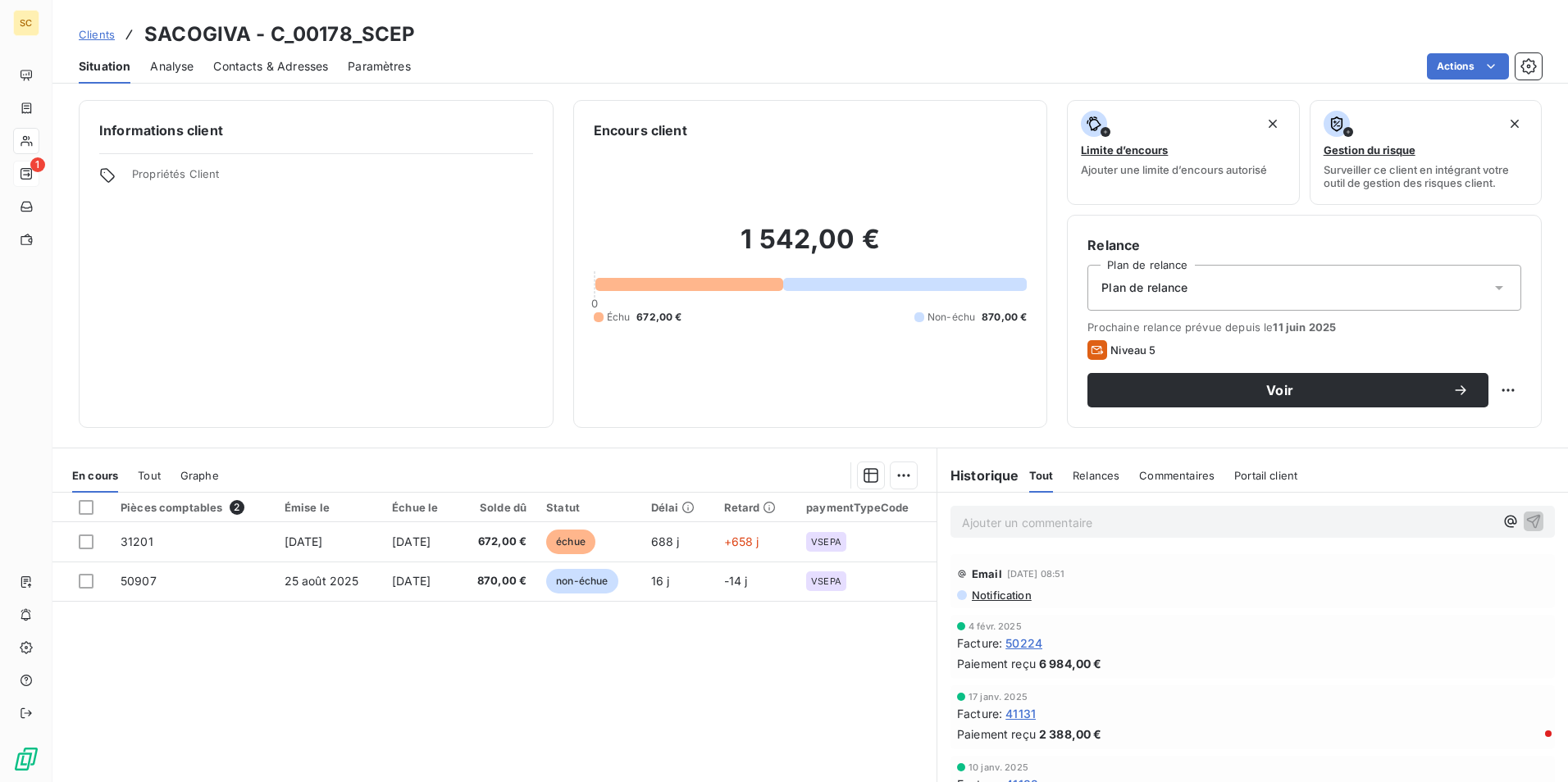
click at [1491, 285] on icon at bounding box center [1498, 287] width 17 height 17
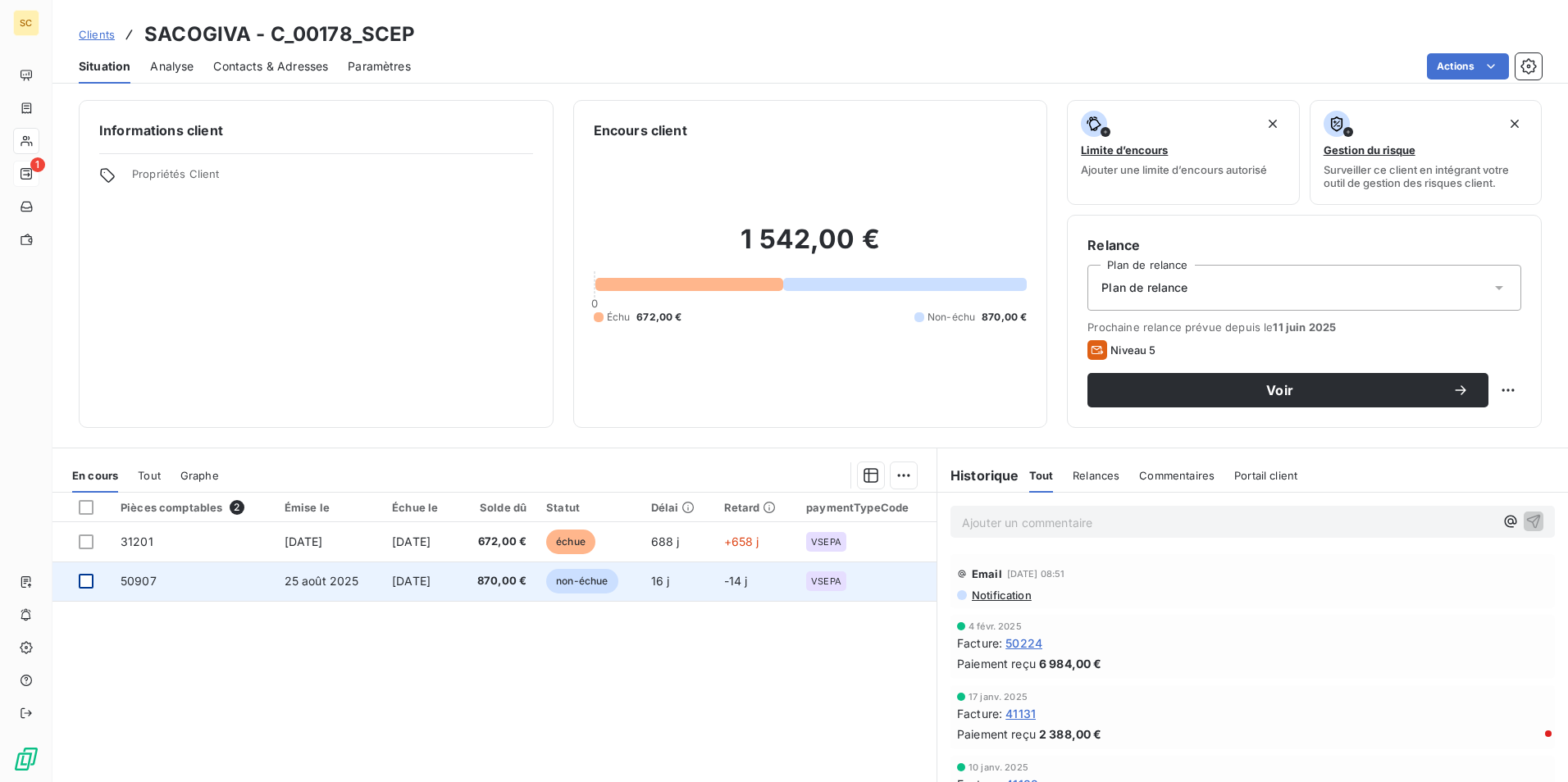
click at [90, 587] on div at bounding box center [85, 581] width 15 height 15
click at [516, 592] on td "870,00 €" at bounding box center [497, 582] width 78 height 39
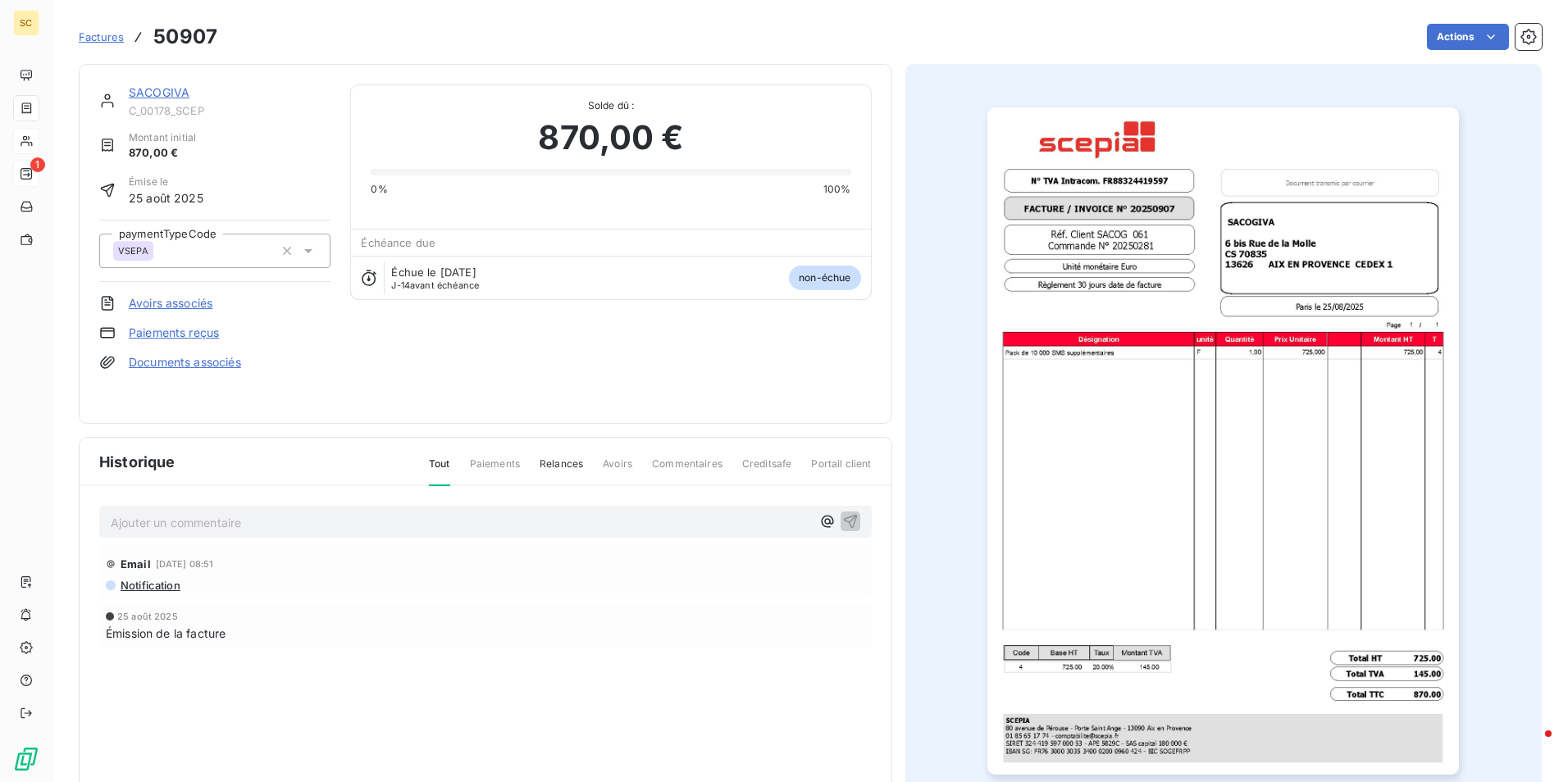
click at [692, 467] on span "Commentaires" at bounding box center [687, 471] width 71 height 27
click at [180, 525] on p "Ajouter un commentaire ﻿" at bounding box center [461, 522] width 701 height 21
click at [479, 524] on p "Facture annulée par l'avoir n°20250928 et refacturé à GICEM f" at bounding box center [461, 521] width 701 height 19
click at [843, 518] on icon "button" at bounding box center [850, 520] width 17 height 17
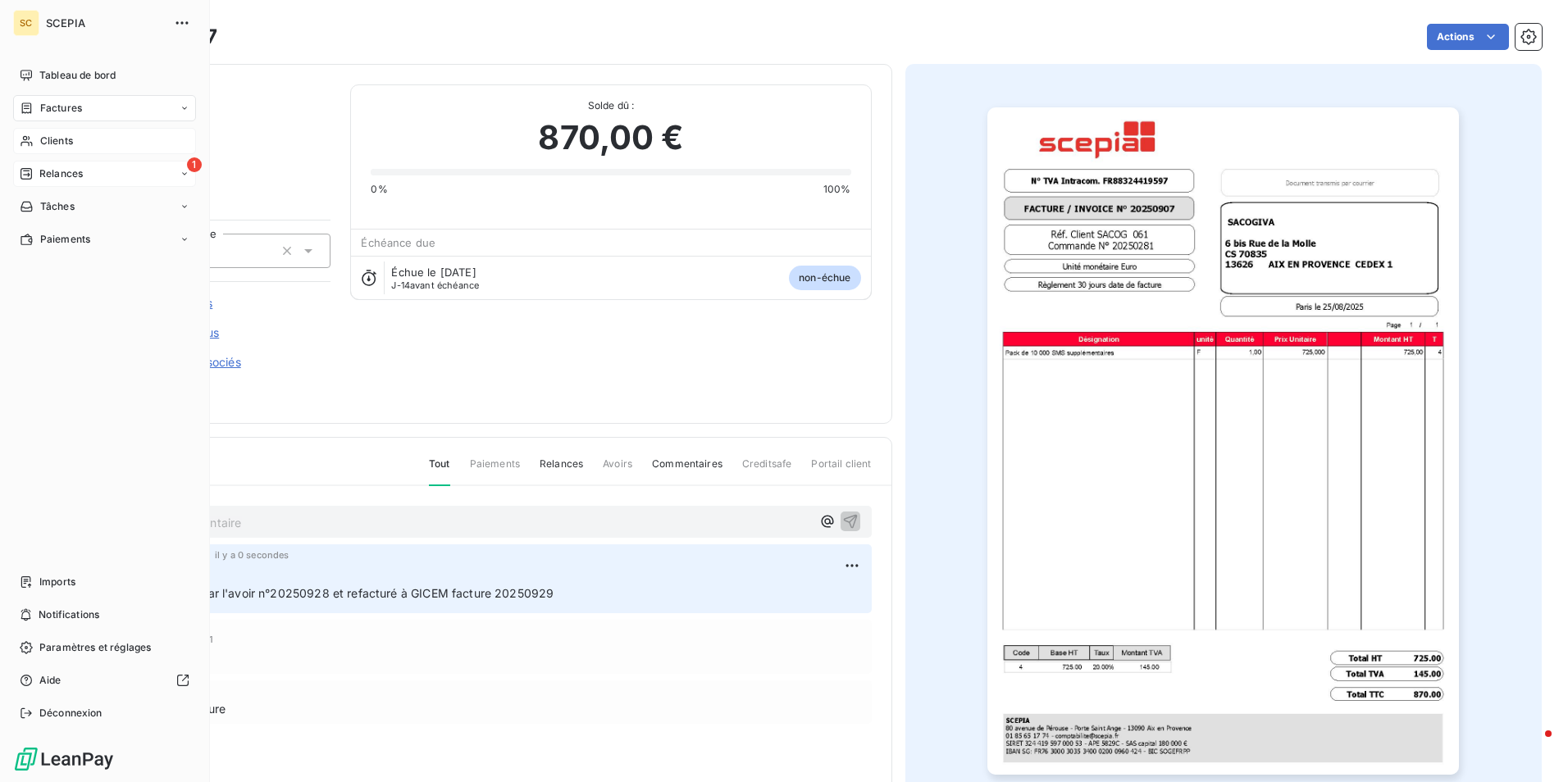
click at [69, 144] on span "Clients" at bounding box center [56, 140] width 32 height 15
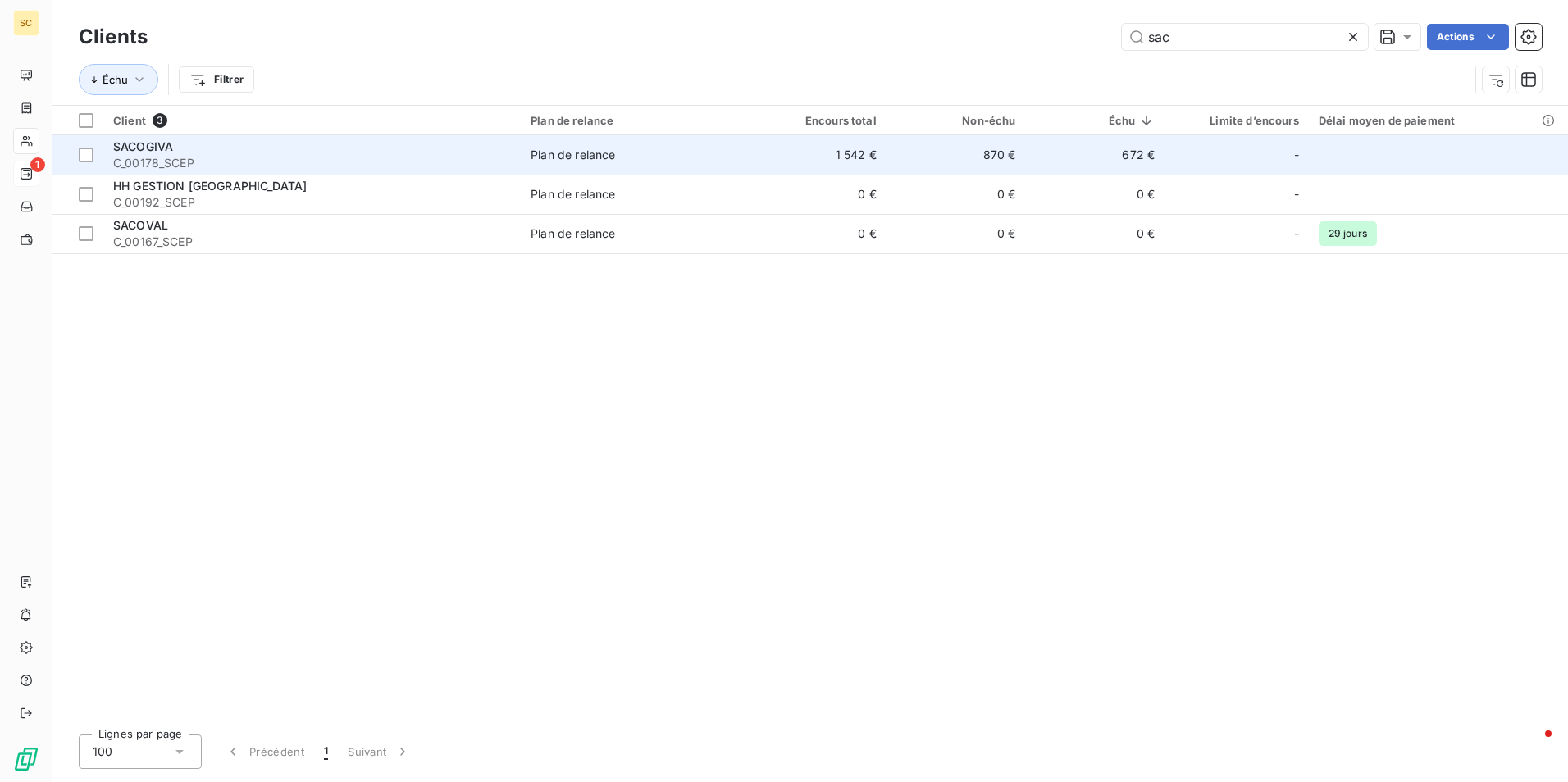
click at [229, 144] on div "SACOGIVA" at bounding box center [311, 146] width 397 height 17
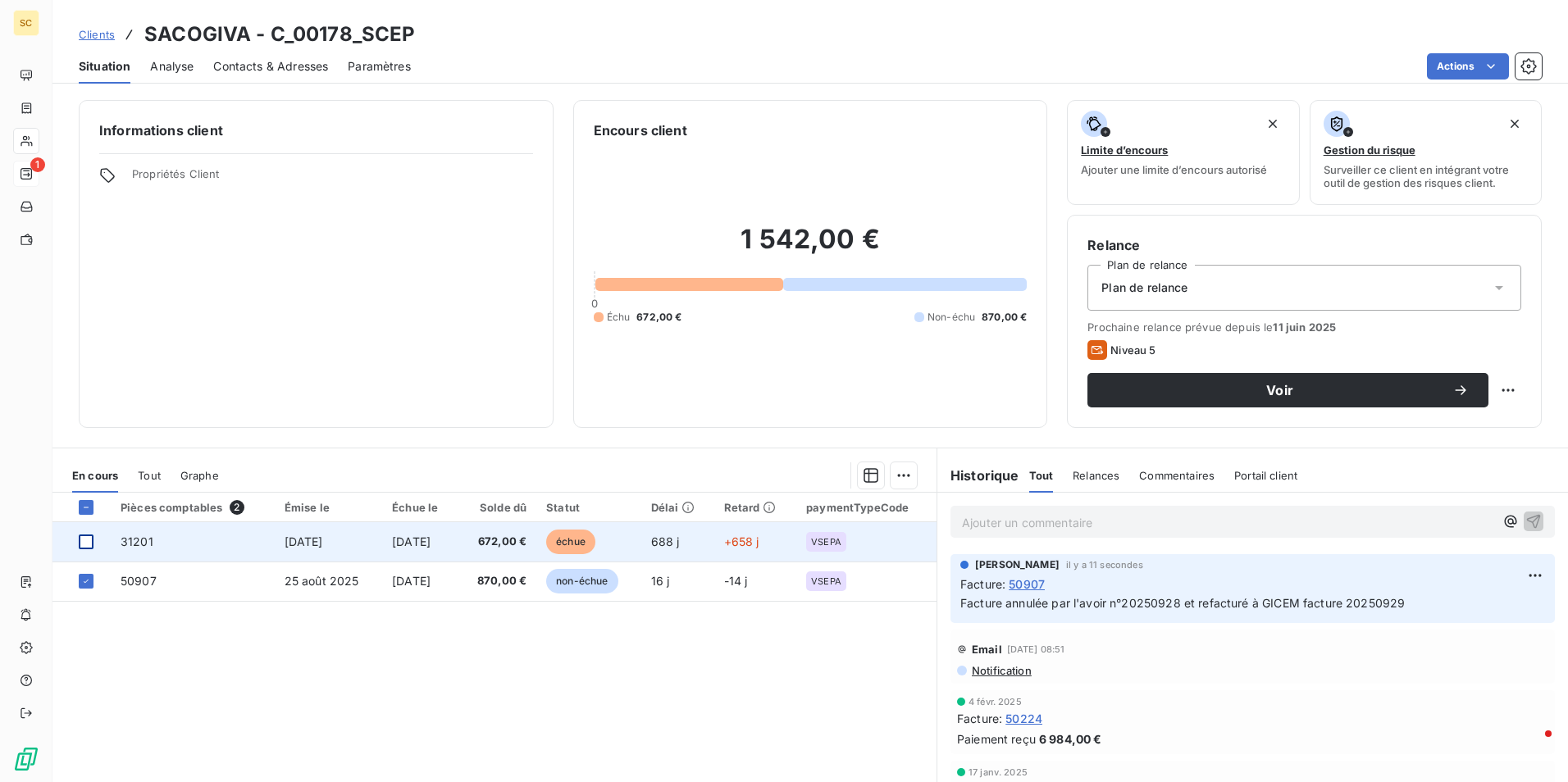
click at [85, 544] on div at bounding box center [85, 542] width 15 height 15
click at [85, 544] on icon at bounding box center [86, 542] width 10 height 10
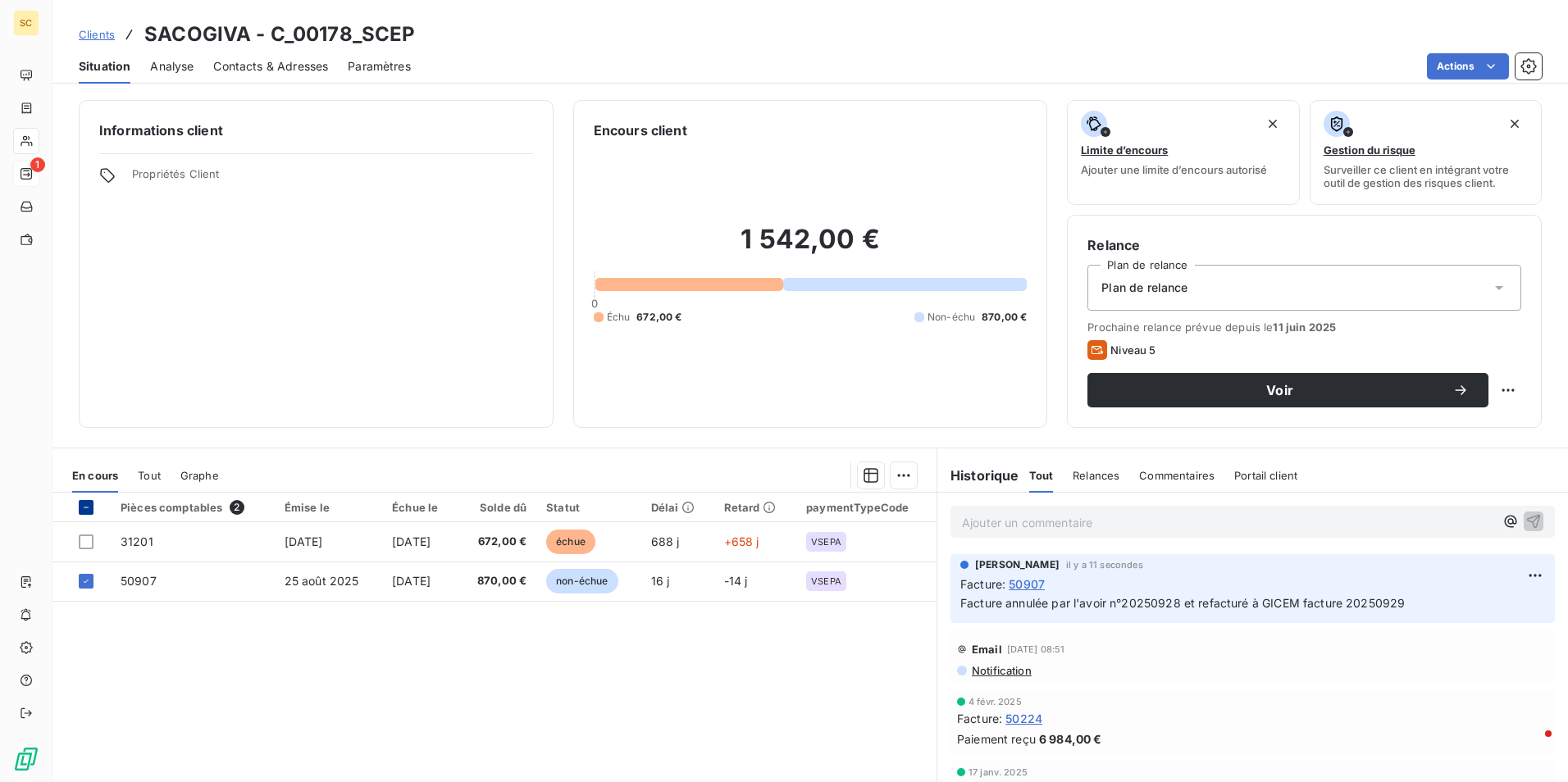
click at [84, 500] on div at bounding box center [85, 507] width 15 height 15
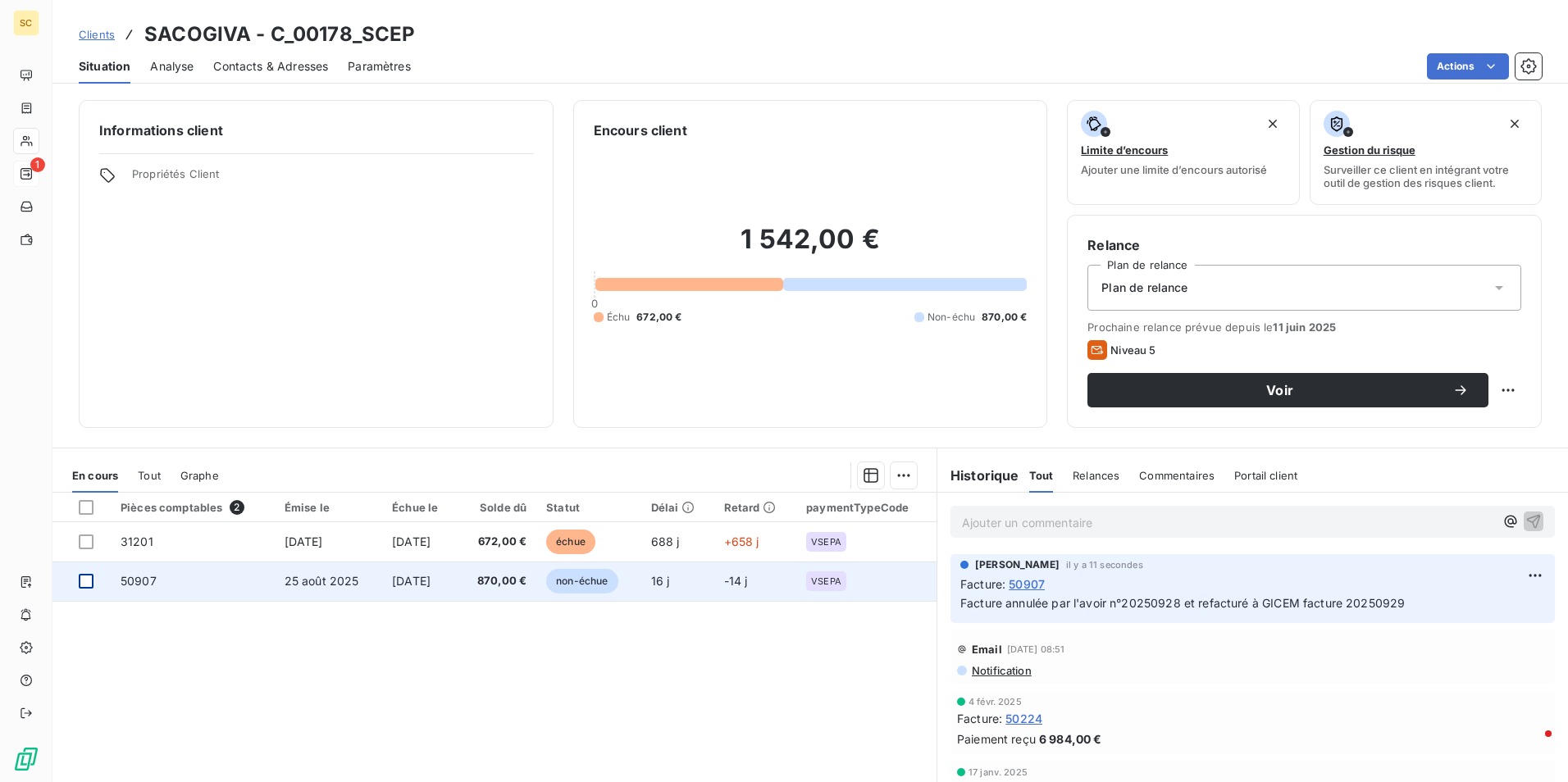
click at [83, 580] on div at bounding box center [85, 581] width 15 height 15
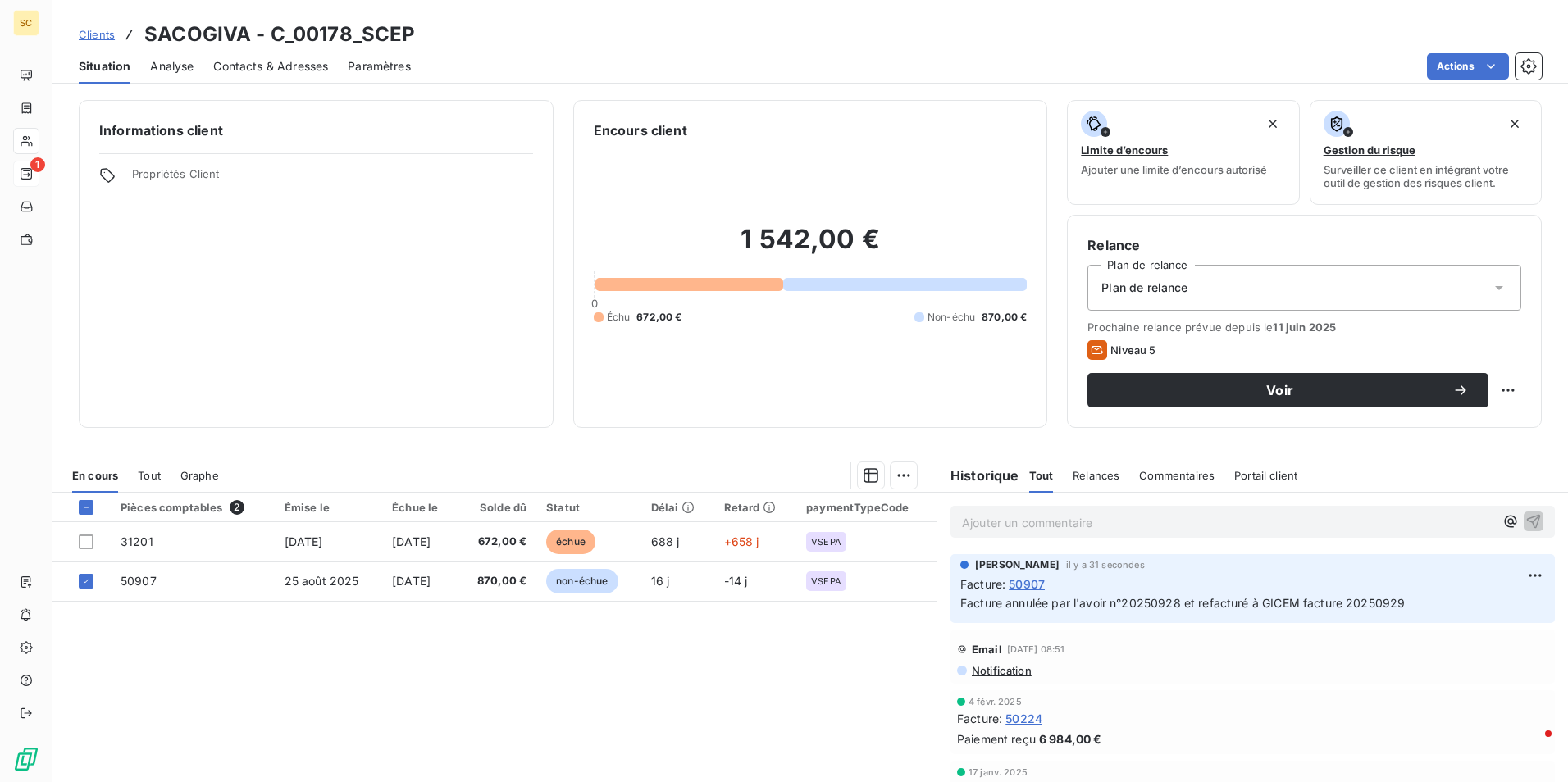
click at [1108, 587] on div "Facture : 50907" at bounding box center [1253, 585] width 585 height 18
click at [1091, 478] on span "Relances" at bounding box center [1096, 475] width 47 height 13
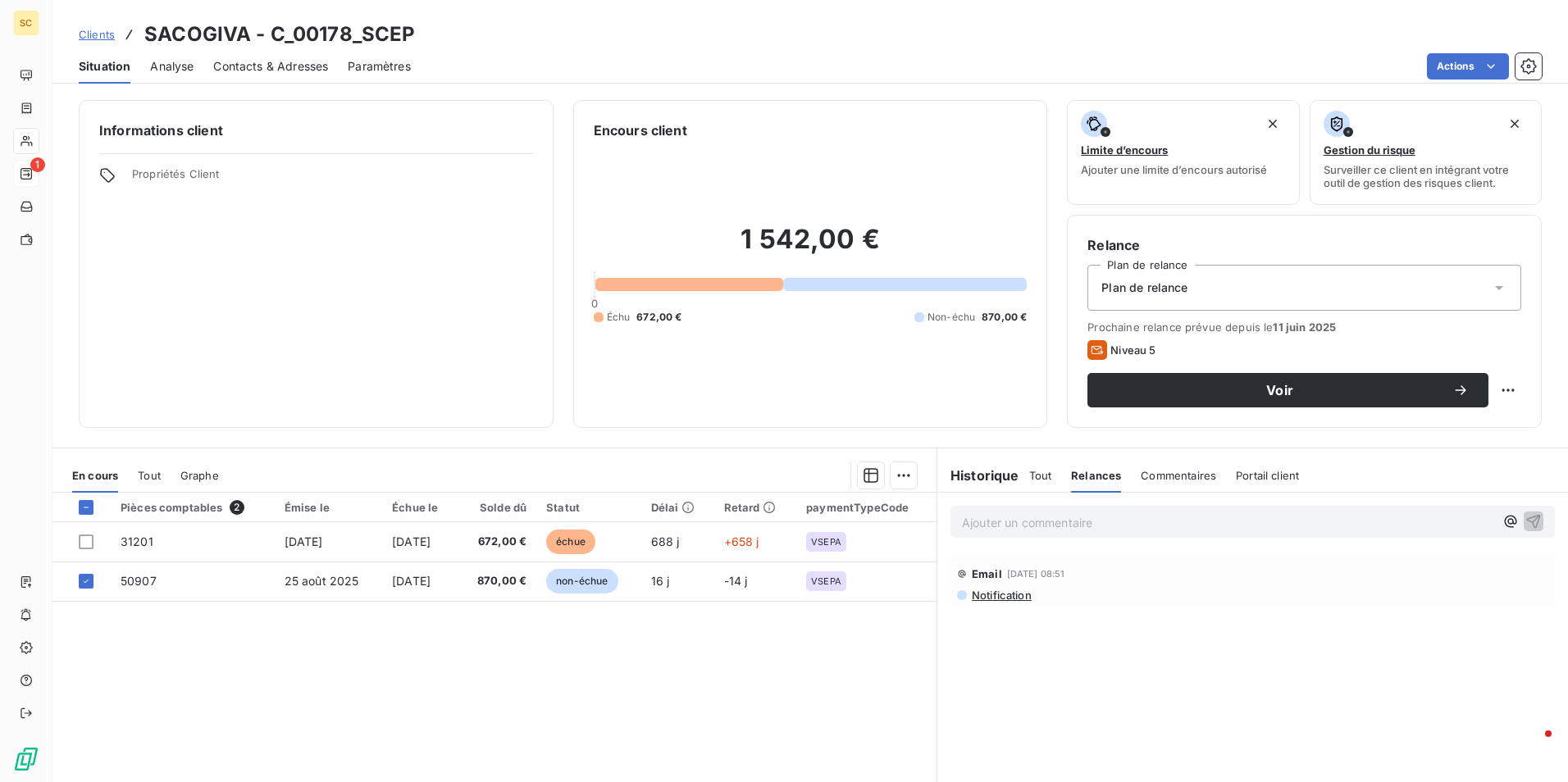
click at [1498, 287] on div "Plan de relance" at bounding box center [1304, 287] width 434 height 46
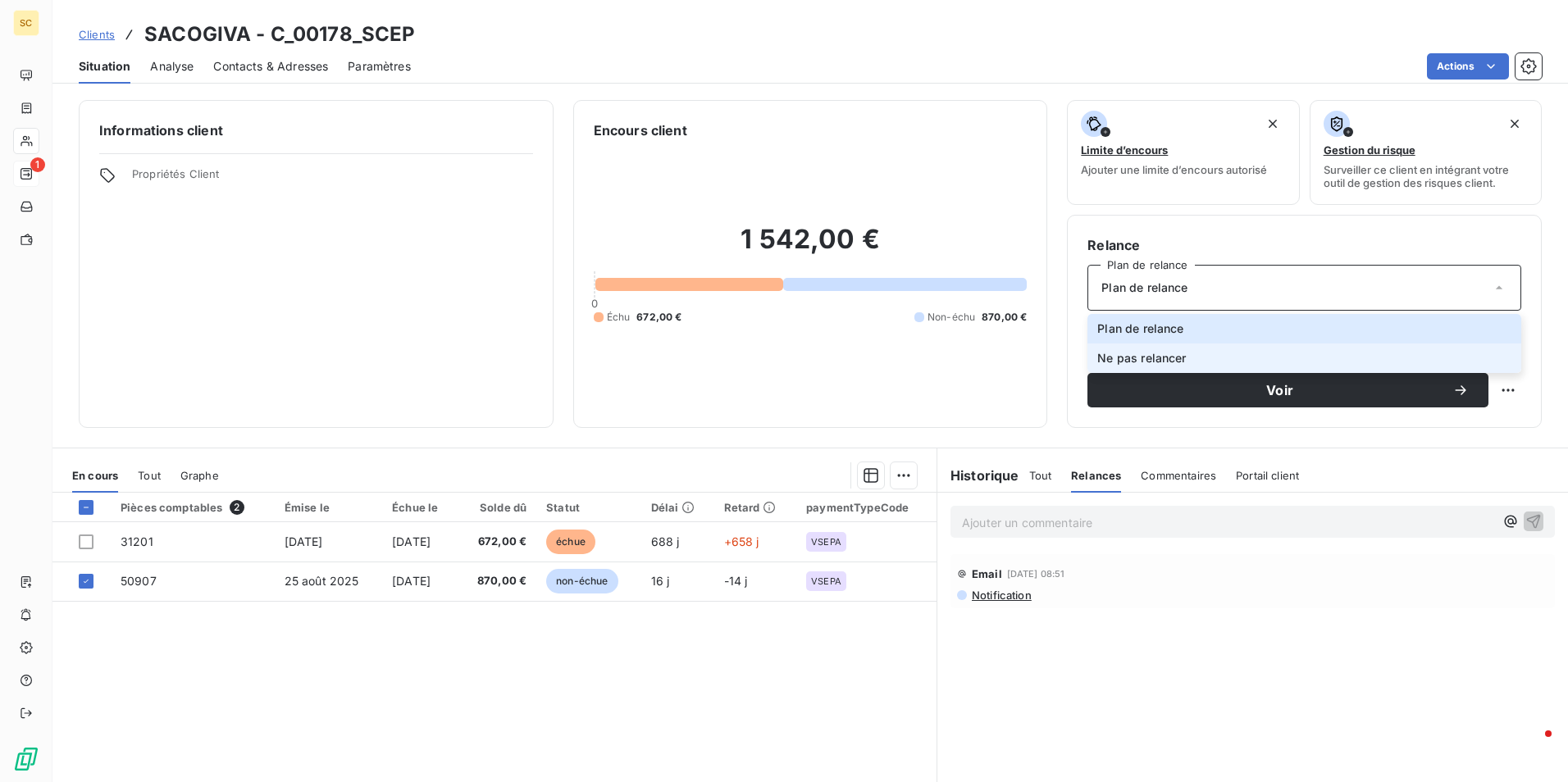
click at [1166, 355] on span "Ne pas relancer" at bounding box center [1141, 358] width 88 height 17
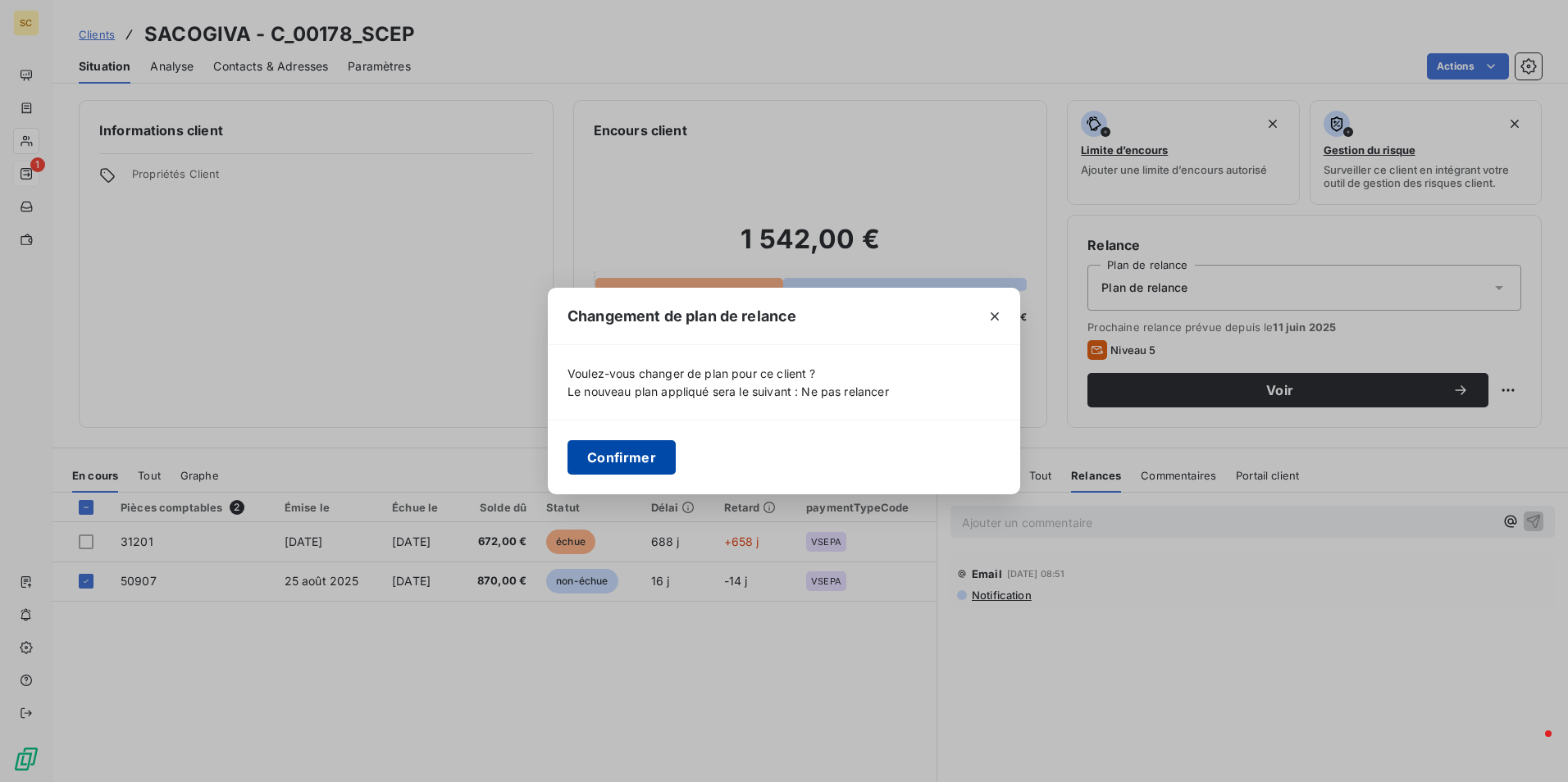
click at [637, 457] on button "Confirmer" at bounding box center [621, 457] width 108 height 34
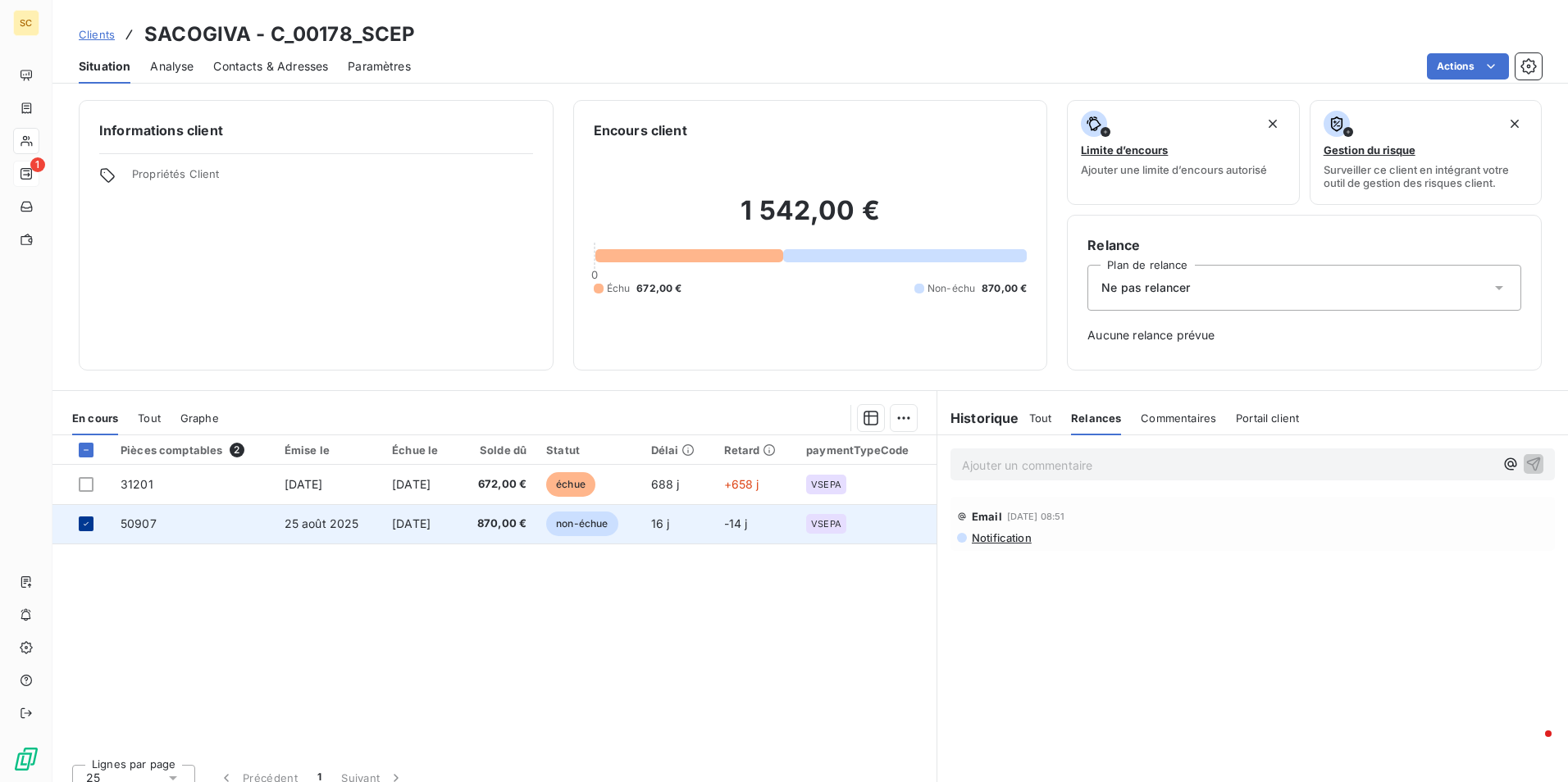
click at [78, 522] on div at bounding box center [85, 524] width 15 height 15
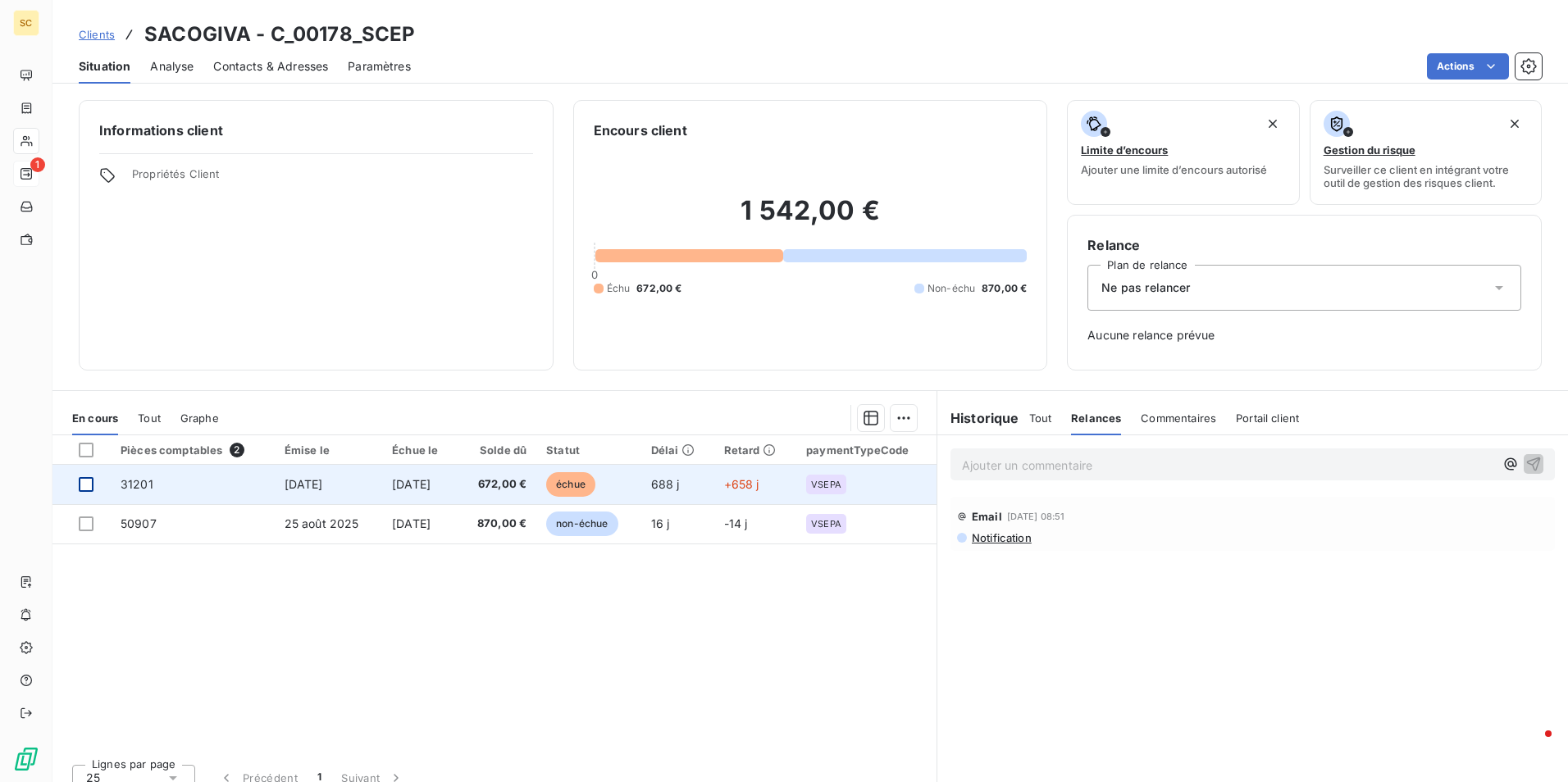
click at [87, 488] on div at bounding box center [85, 484] width 15 height 15
click at [259, 485] on td "31201" at bounding box center [192, 485] width 164 height 39
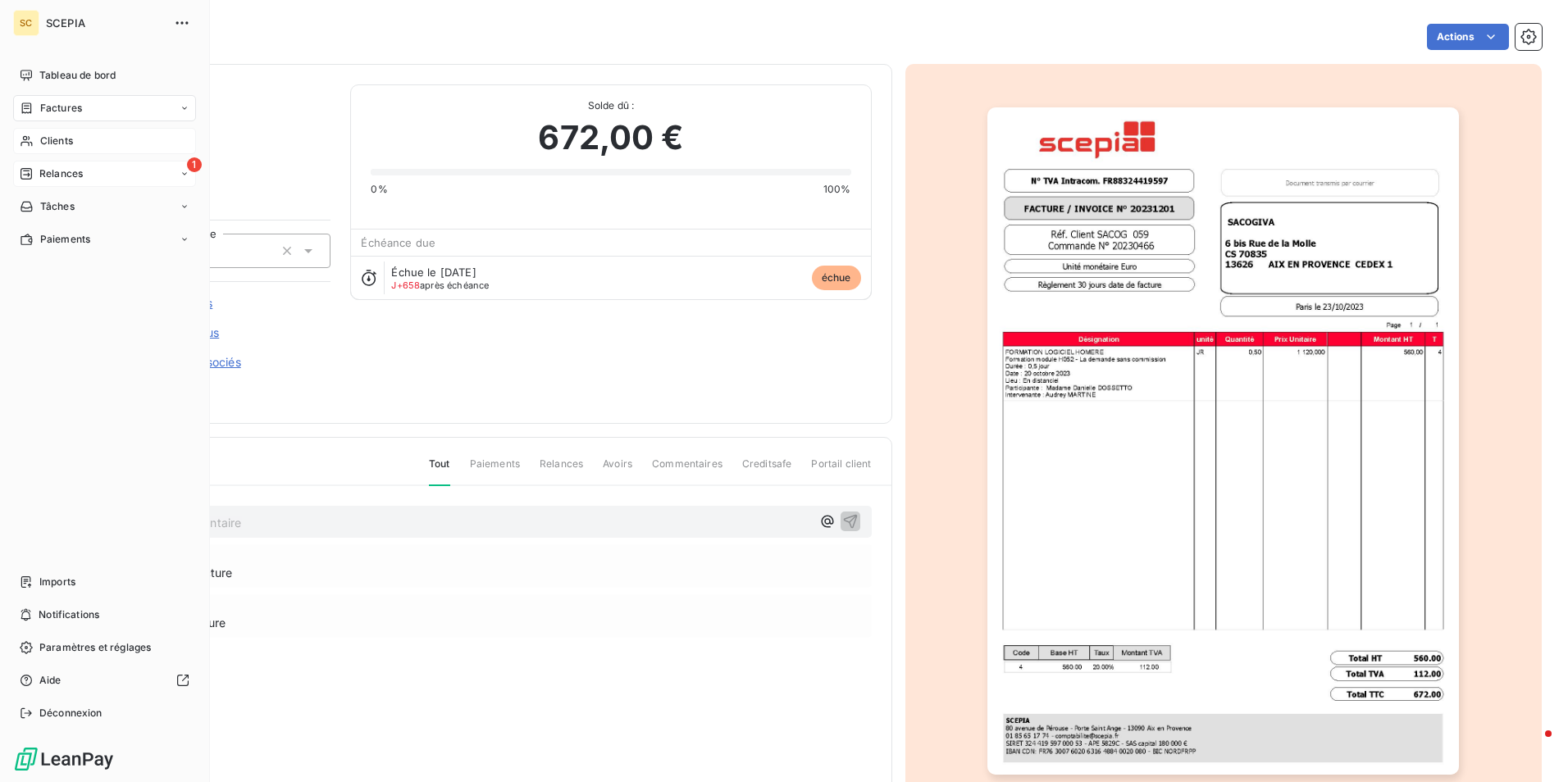
click at [63, 138] on span "Clients" at bounding box center [56, 140] width 32 height 15
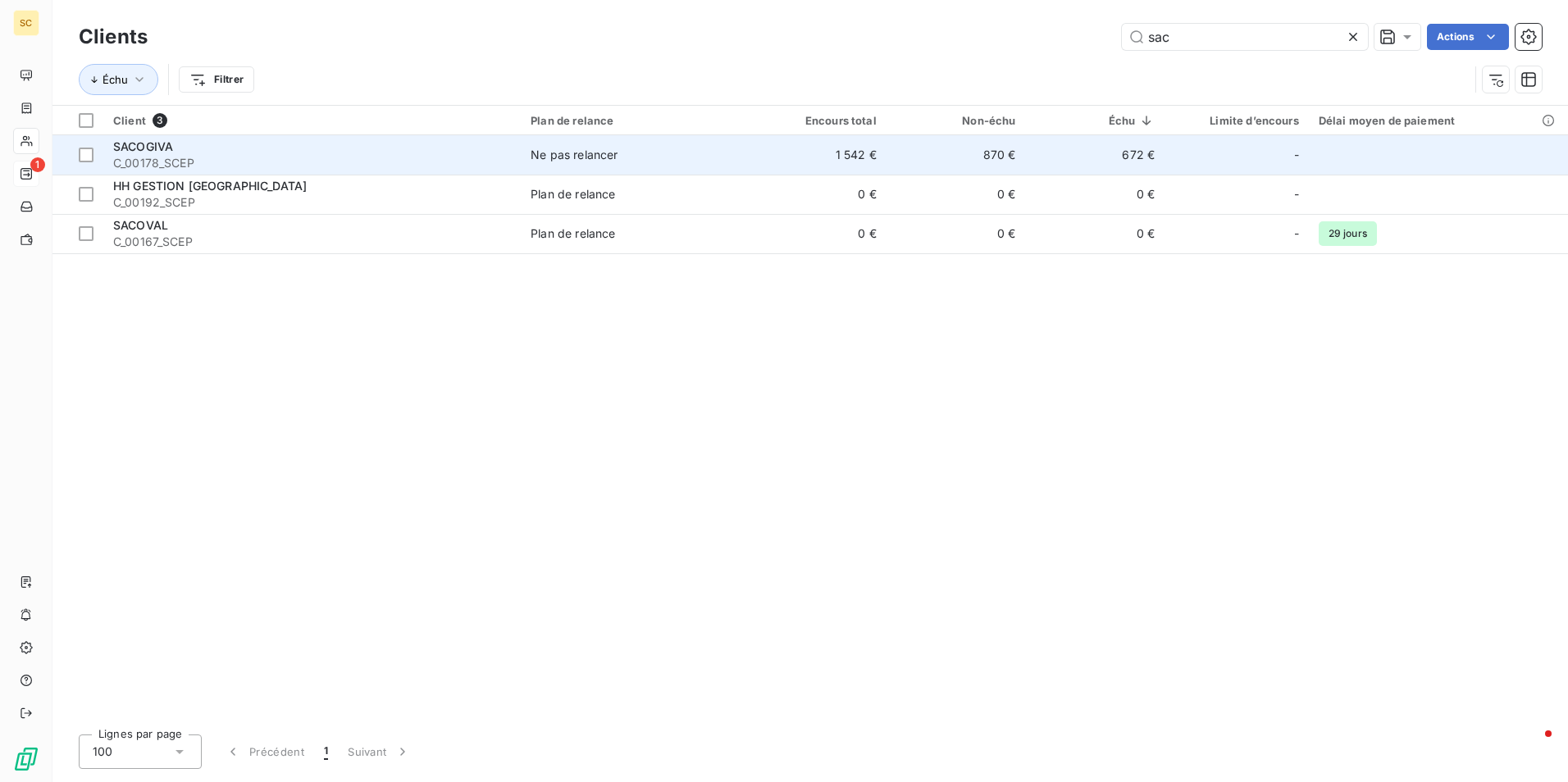
click at [542, 157] on div "Ne pas relancer" at bounding box center [574, 155] width 87 height 17
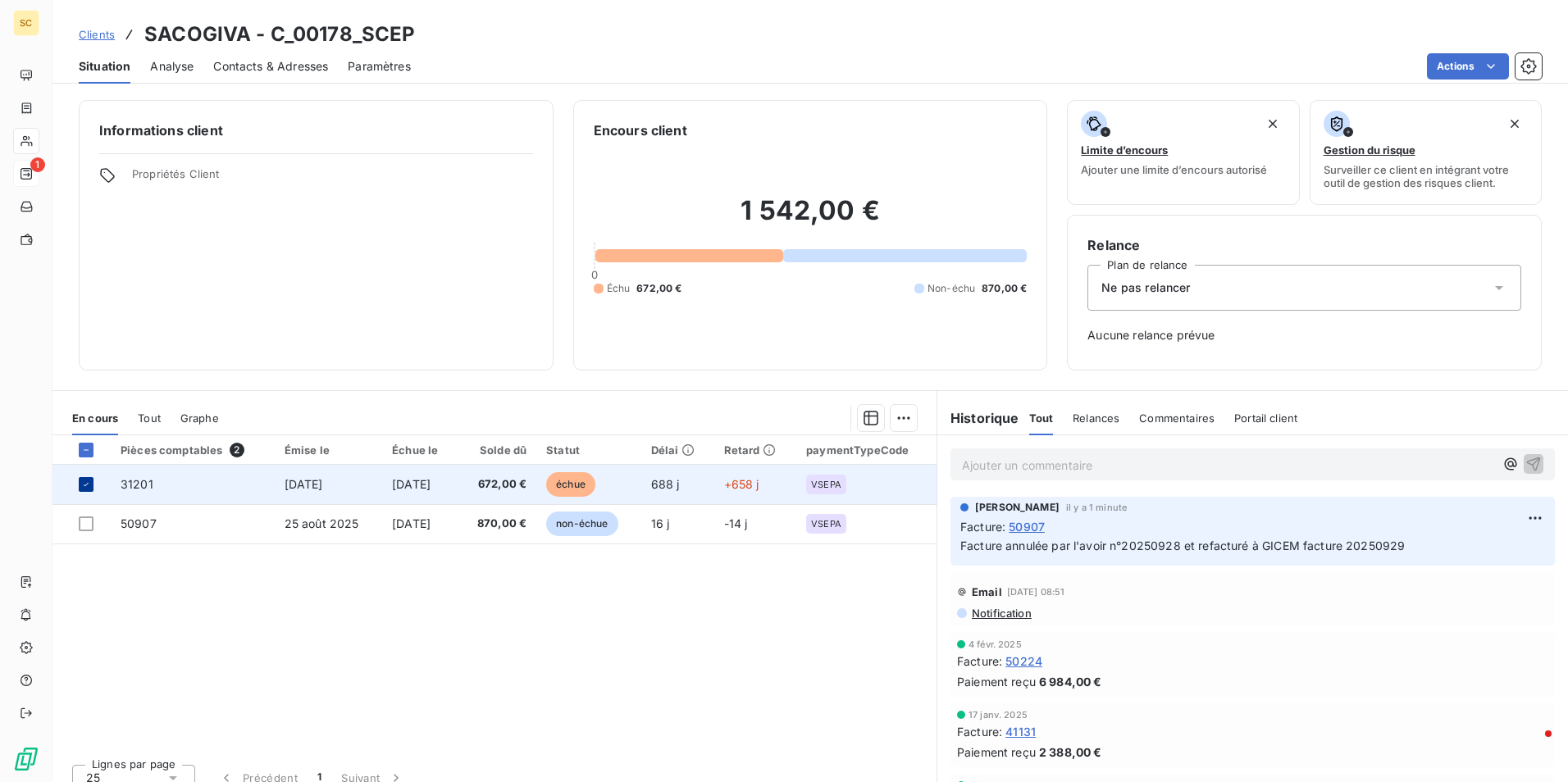
click at [92, 491] on div at bounding box center [85, 484] width 15 height 15
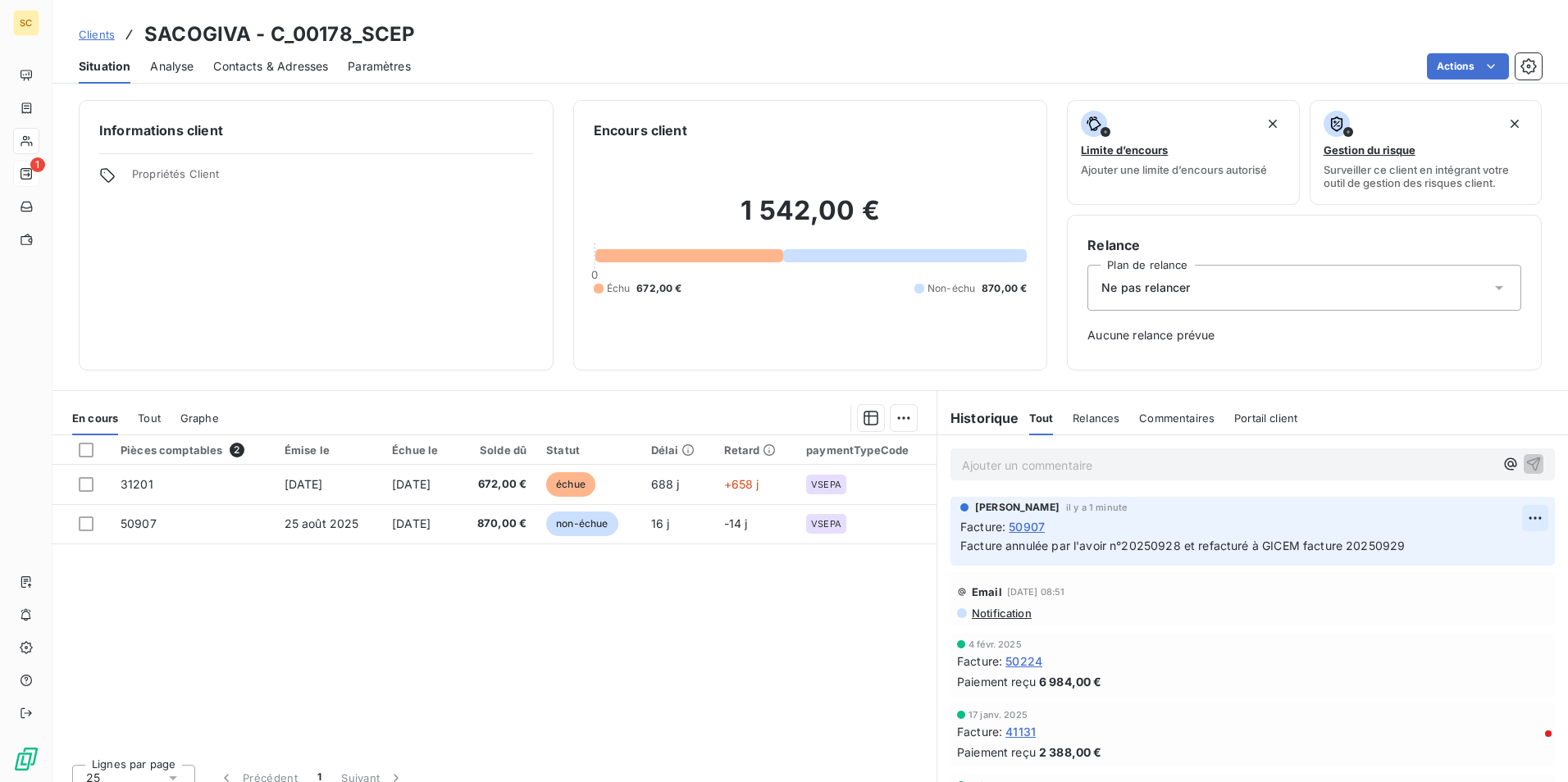
click at [1509, 512] on html "SC 1 Clients SACOGIVA - C_00178_SCEP Situation Analyse Contacts & Adresses Para…" at bounding box center [784, 391] width 1568 height 782
click at [740, 620] on html "SC 1 Clients SACOGIVA - C_00178_SCEP Situation Analyse Contacts & Adresses Para…" at bounding box center [784, 391] width 1568 height 782
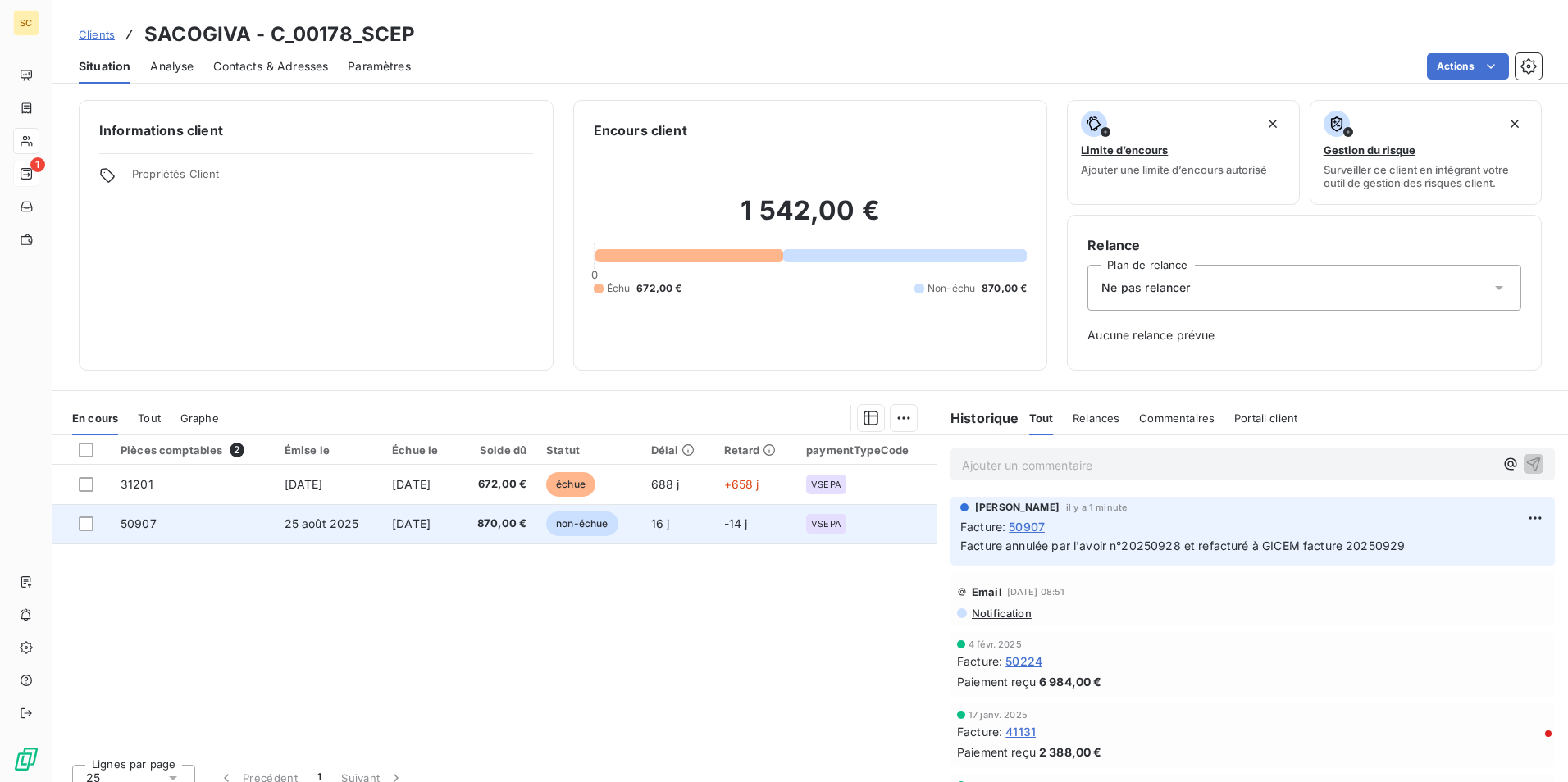
click at [431, 528] on span "[DATE]" at bounding box center [411, 524] width 38 height 14
